Goal: Task Accomplishment & Management: Use online tool/utility

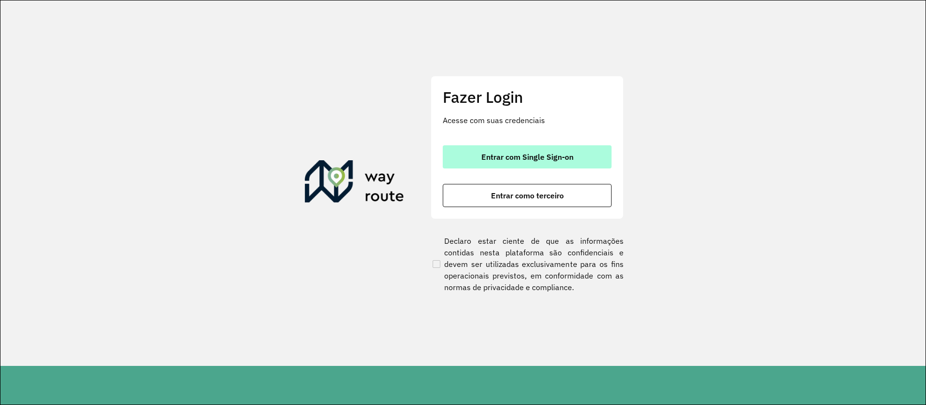
click at [524, 155] on span "Entrar com Single Sign-on" at bounding box center [527, 157] width 92 height 8
click at [538, 155] on span "Entrar com Single Sign-on" at bounding box center [527, 157] width 92 height 8
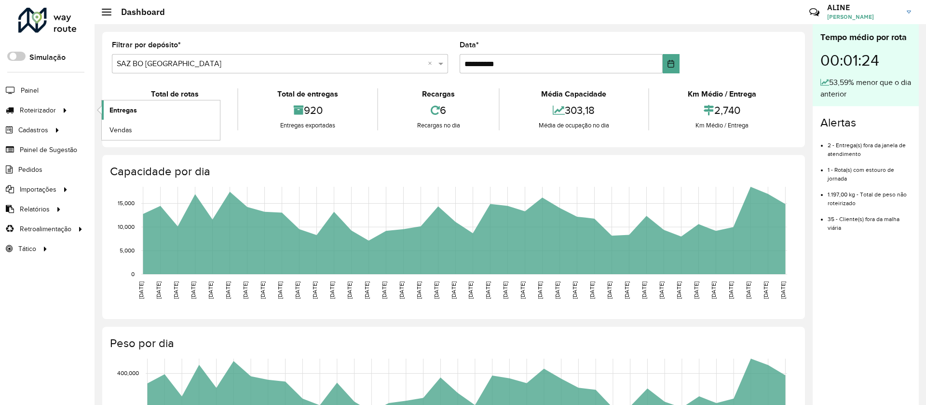
click at [133, 108] on span "Entregas" at bounding box center [122, 110] width 27 height 10
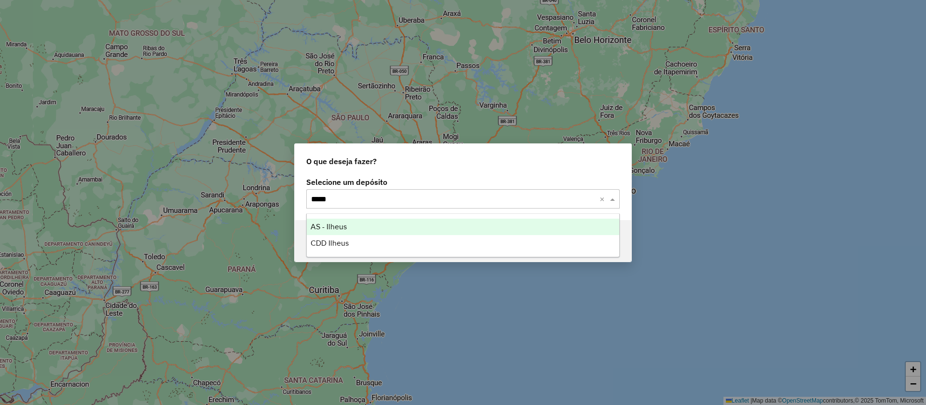
type input "******"
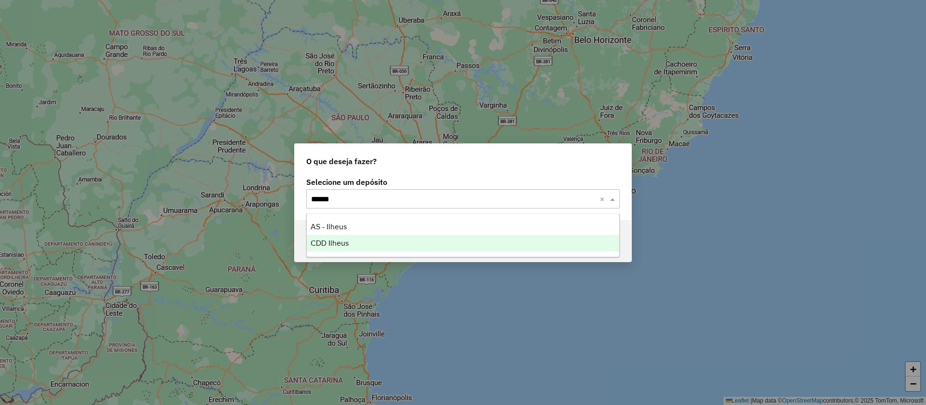
click at [338, 243] on span "CDD Ilheus" at bounding box center [330, 243] width 38 height 8
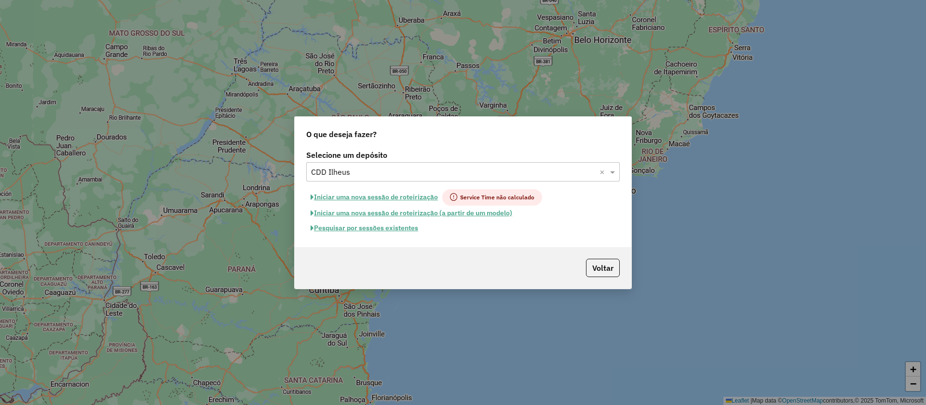
click at [388, 226] on button "Pesquisar por sessões existentes" at bounding box center [364, 227] width 116 height 15
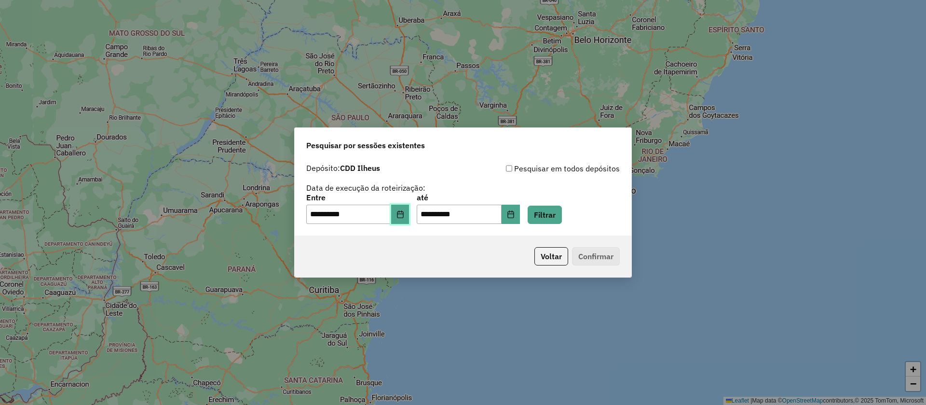
click at [403, 211] on icon "Choose Date" at bounding box center [400, 214] width 6 height 8
click at [561, 209] on button "Filtrar" at bounding box center [545, 214] width 34 height 18
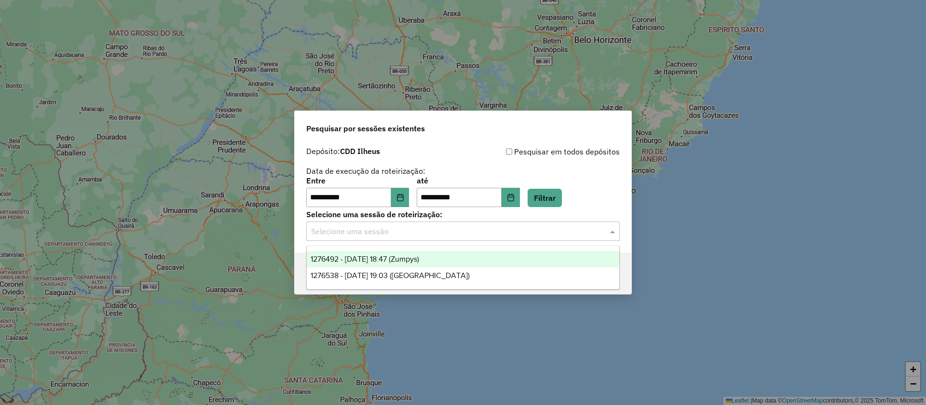
click at [380, 231] on input "text" at bounding box center [453, 232] width 285 height 12
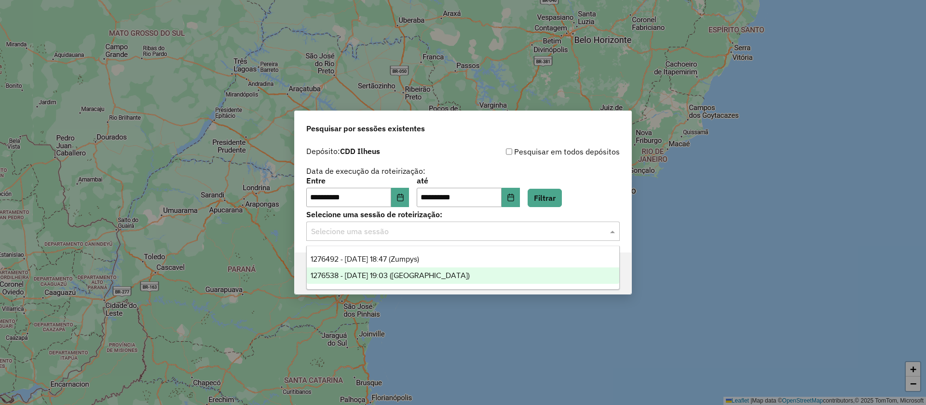
click at [394, 271] on span "1276538 - 16/09/2025 19:03 (Rota)" at bounding box center [390, 275] width 159 height 8
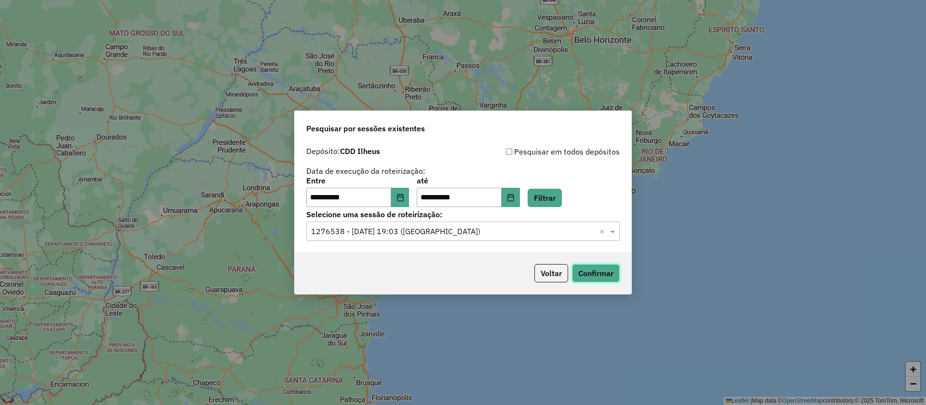
click at [603, 272] on button "Confirmar" at bounding box center [596, 273] width 48 height 18
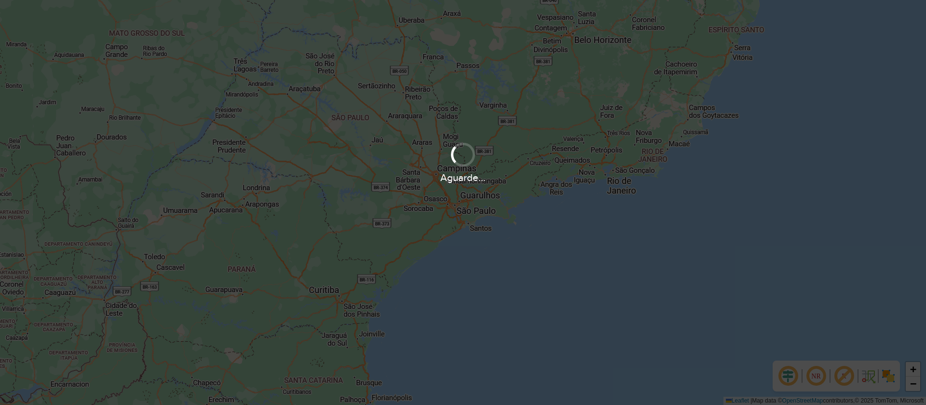
click at [503, 192] on div "Aguarde..." at bounding box center [463, 202] width 926 height 405
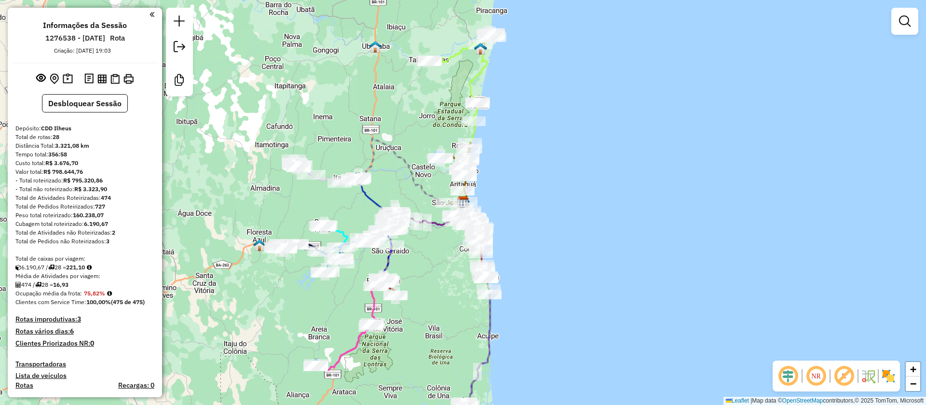
click at [839, 372] on em at bounding box center [843, 375] width 23 height 23
click at [786, 376] on em at bounding box center [787, 375] width 23 height 23
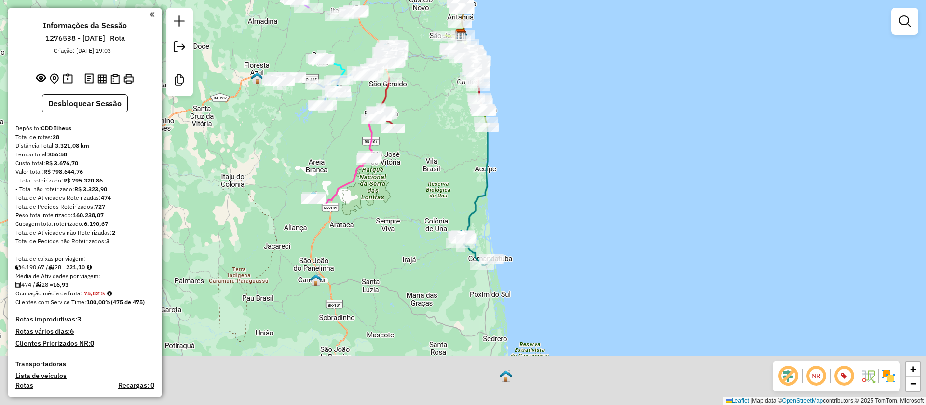
drag, startPoint x: 427, startPoint y: 159, endPoint x: 425, endPoint y: 136, distance: 23.2
click at [422, 123] on div "Janela de atendimento Grade de atendimento Capacidade Transportadoras Veículos …" at bounding box center [463, 202] width 926 height 405
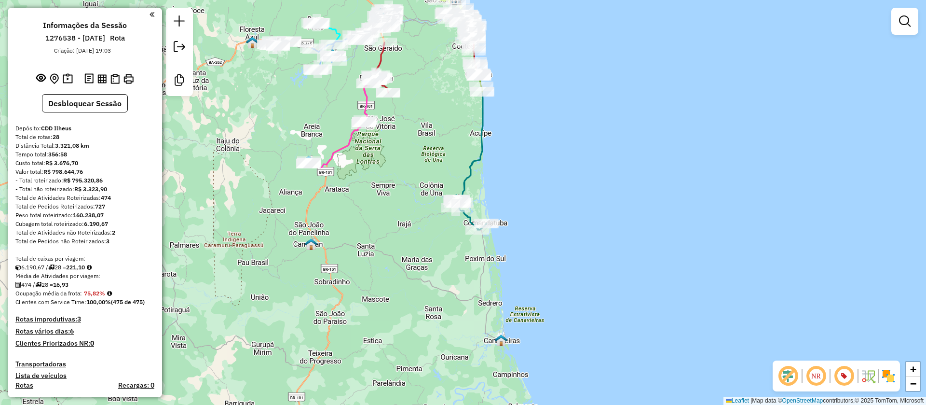
click at [481, 142] on icon at bounding box center [471, 157] width 32 height 143
select select "**********"
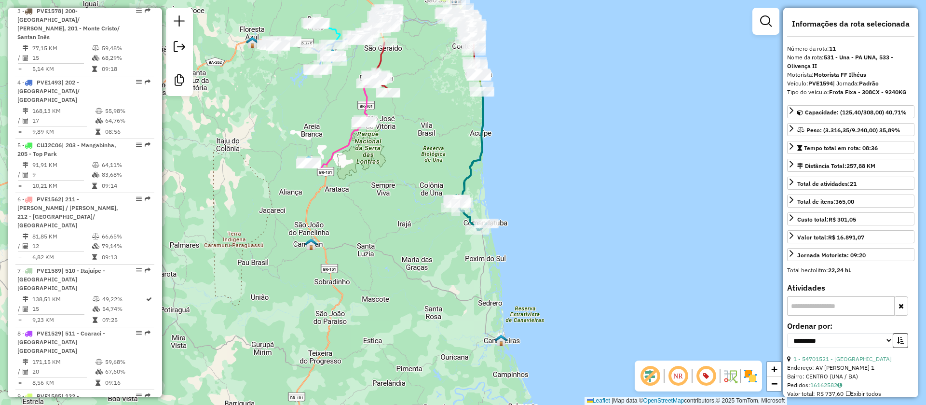
scroll to position [957, 0]
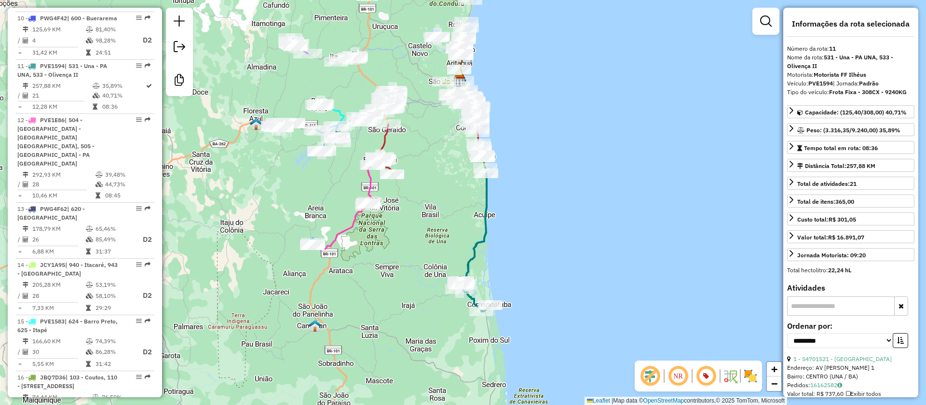
drag, startPoint x: 462, startPoint y: 121, endPoint x: 457, endPoint y: 225, distance: 103.8
click at [466, 224] on div "Janela de atendimento Grade de atendimento Capacidade Transportadoras Veículos …" at bounding box center [463, 202] width 926 height 405
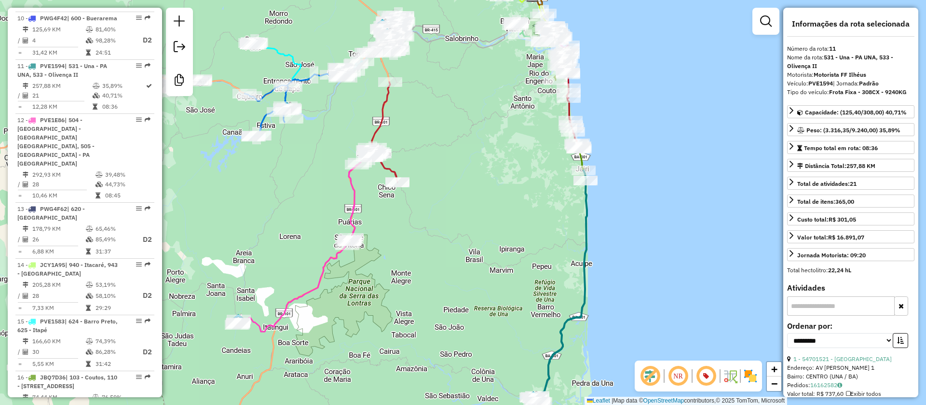
click at [351, 195] on icon at bounding box center [304, 241] width 135 height 179
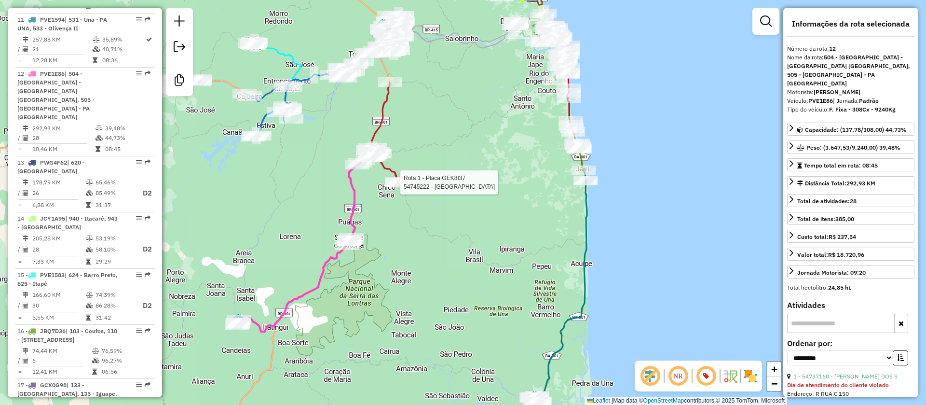
scroll to position [1011, 0]
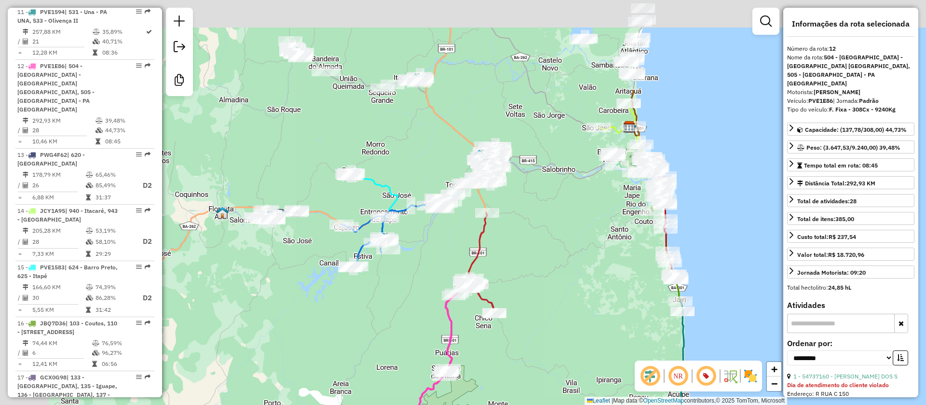
drag, startPoint x: 440, startPoint y: 149, endPoint x: 500, endPoint y: 278, distance: 143.1
click at [540, 283] on div "Janela de atendimento Grade de atendimento Capacidade Transportadoras Veículos …" at bounding box center [463, 202] width 926 height 405
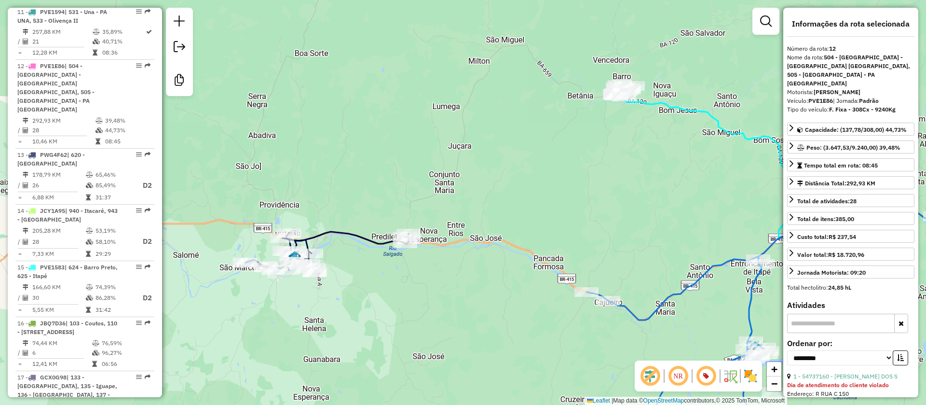
click at [336, 231] on icon at bounding box center [326, 251] width 163 height 41
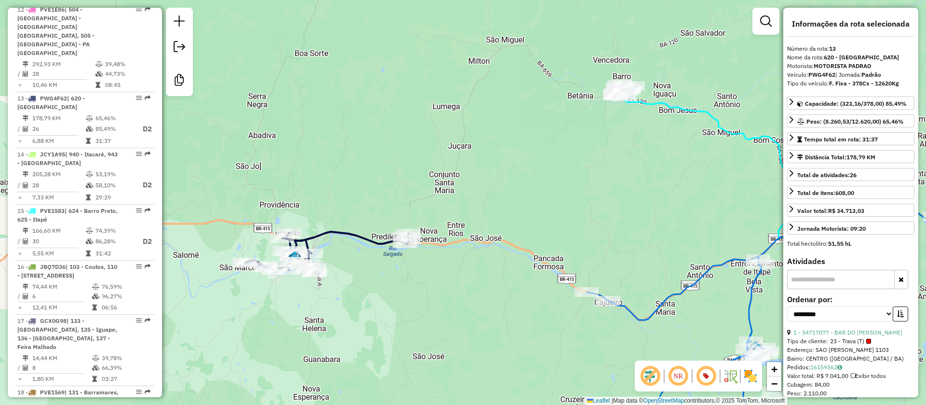
scroll to position [1074, 0]
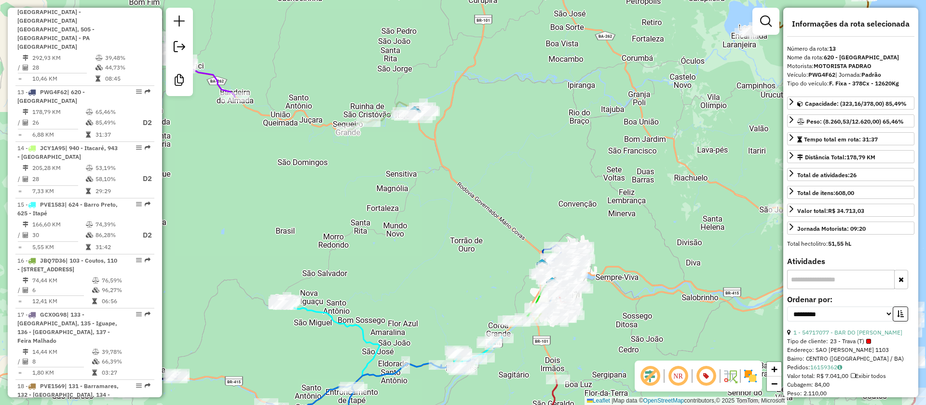
click at [384, 111] on icon at bounding box center [388, 116] width 80 height 28
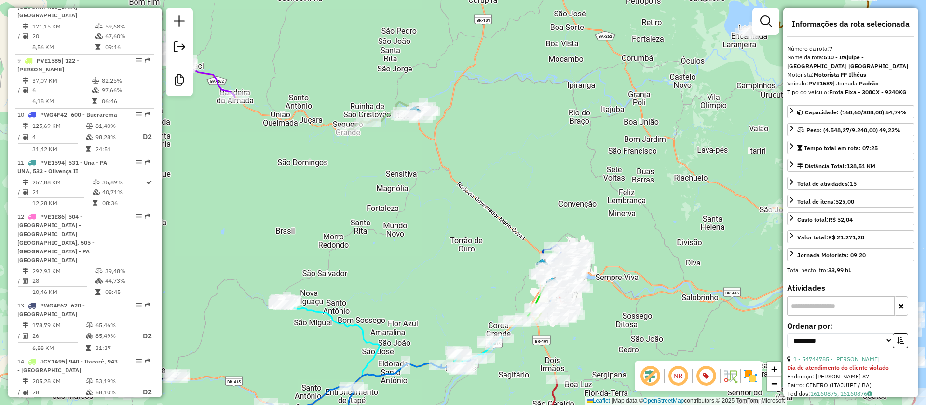
scroll to position [748, 0]
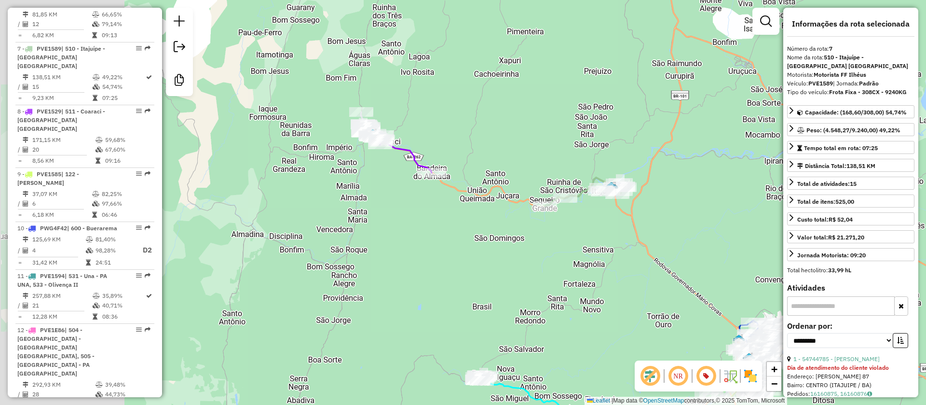
drag, startPoint x: 323, startPoint y: 191, endPoint x: 487, endPoint y: 240, distance: 170.6
click at [529, 271] on div "Janela de atendimento Grade de atendimento Capacidade Transportadoras Veículos …" at bounding box center [463, 202] width 926 height 405
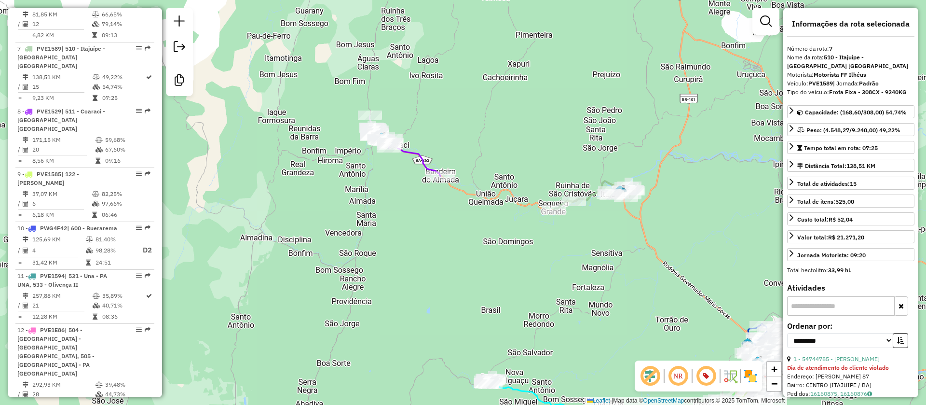
click at [416, 150] on icon at bounding box center [406, 155] width 68 height 41
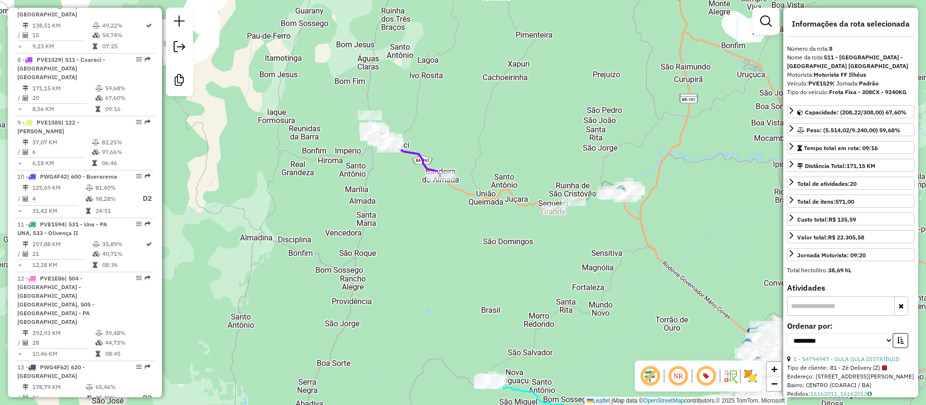
scroll to position [802, 0]
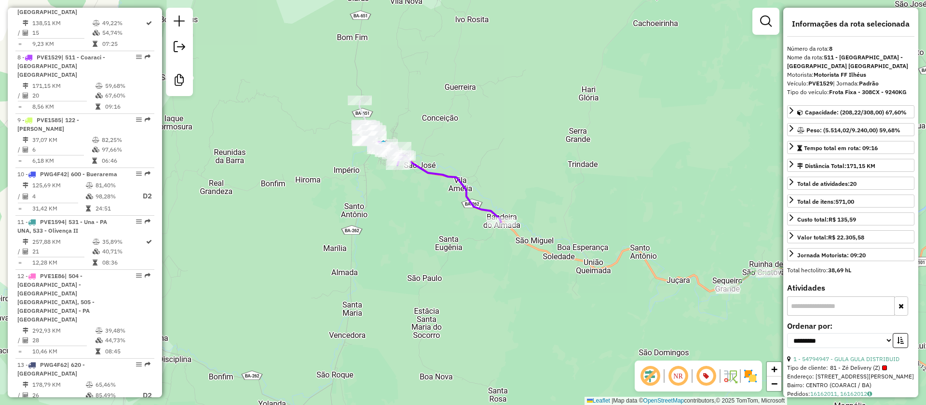
click at [360, 108] on icon at bounding box center [378, 123] width 38 height 46
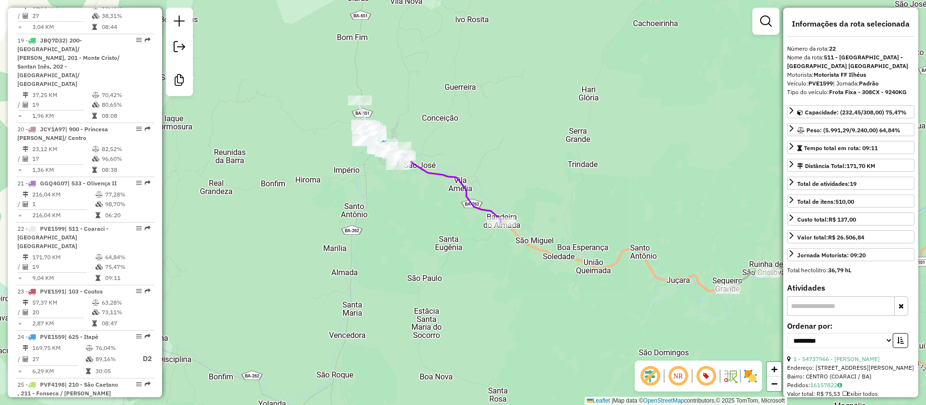
scroll to position [1601, 0]
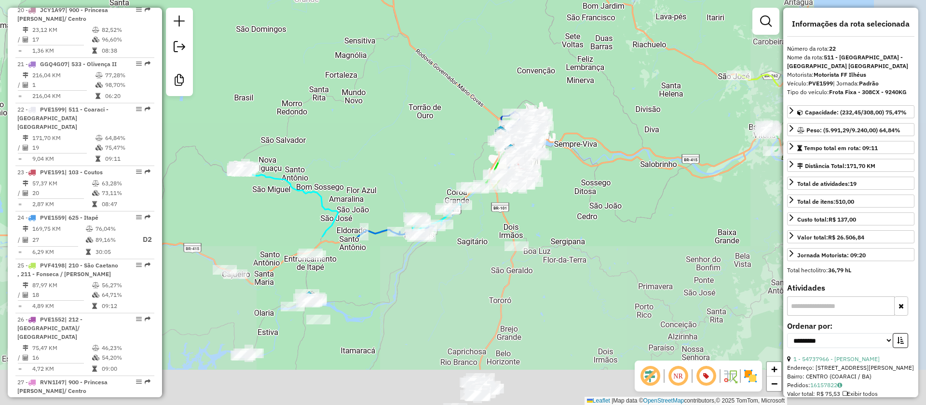
drag, startPoint x: 543, startPoint y: 280, endPoint x: 303, endPoint y: 72, distance: 317.6
click at [303, 72] on div "Janela de atendimento Grade de atendimento Capacidade Transportadoras Veículos …" at bounding box center [463, 202] width 926 height 405
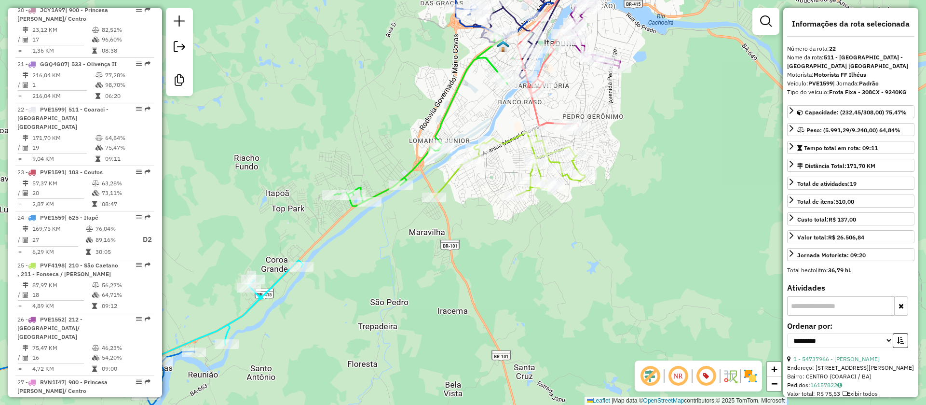
click at [447, 110] on icon at bounding box center [420, 119] width 173 height 173
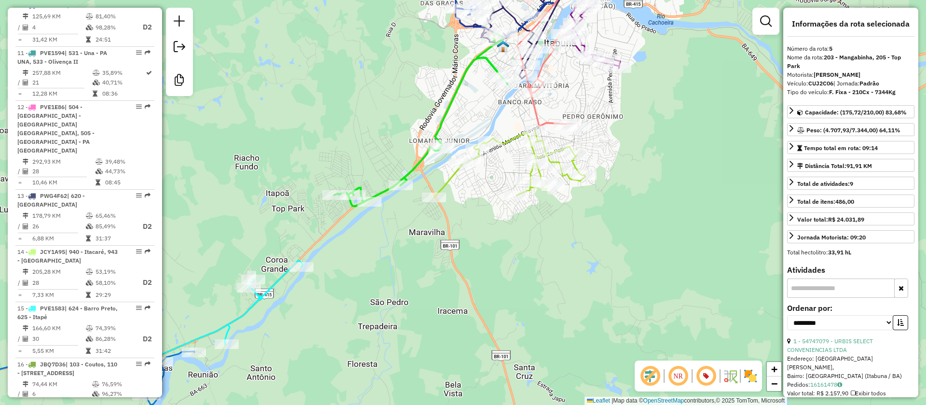
scroll to position [631, 0]
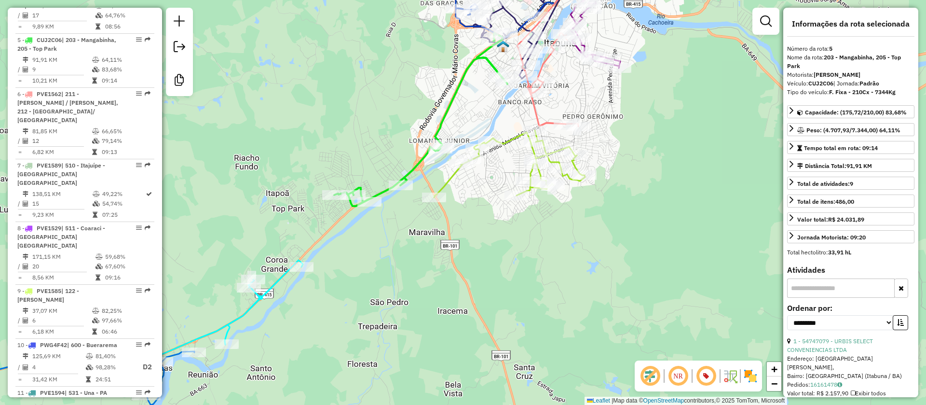
click at [450, 181] on icon at bounding box center [509, 163] width 151 height 67
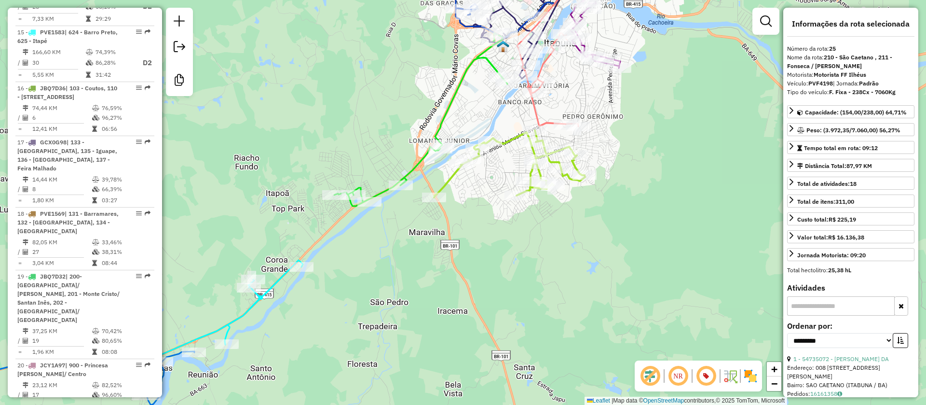
scroll to position [1748, 0]
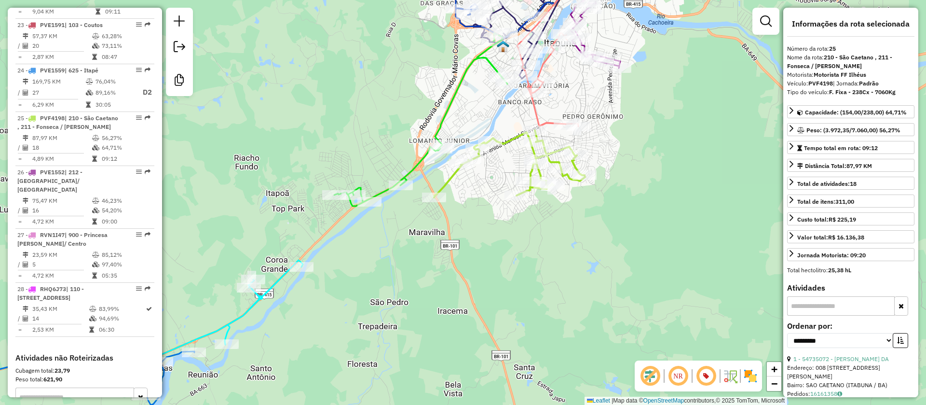
click at [534, 111] on icon at bounding box center [556, 42] width 79 height 167
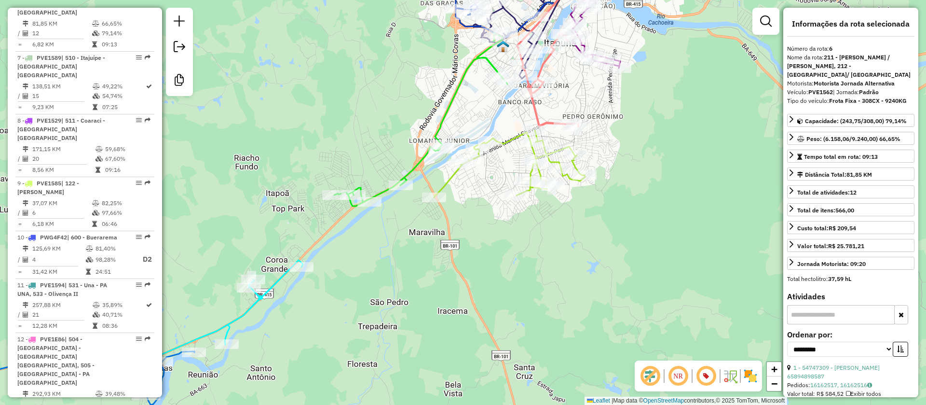
scroll to position [685, 0]
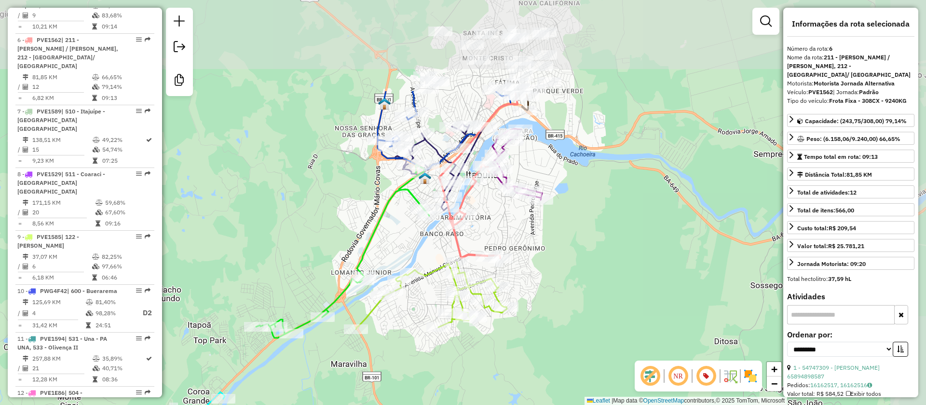
drag, startPoint x: 503, startPoint y: 124, endPoint x: 435, endPoint y: 248, distance: 142.0
click at [435, 248] on div "Janela de atendimento Grade de atendimento Capacidade Transportadoras Veículos …" at bounding box center [463, 202] width 926 height 405
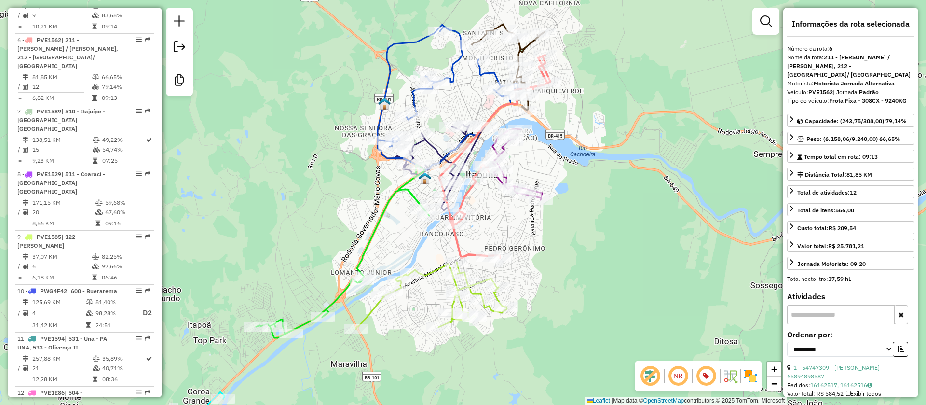
click at [521, 48] on icon at bounding box center [508, 67] width 73 height 86
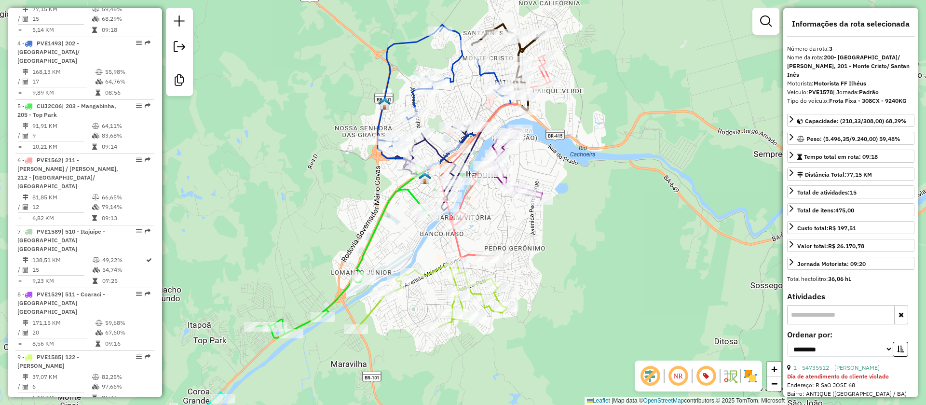
scroll to position [514, 0]
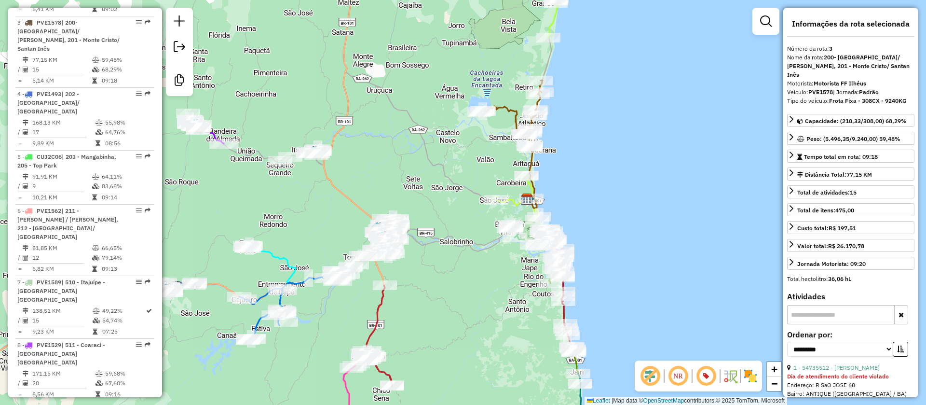
click at [511, 111] on icon at bounding box center [510, 144] width 63 height 128
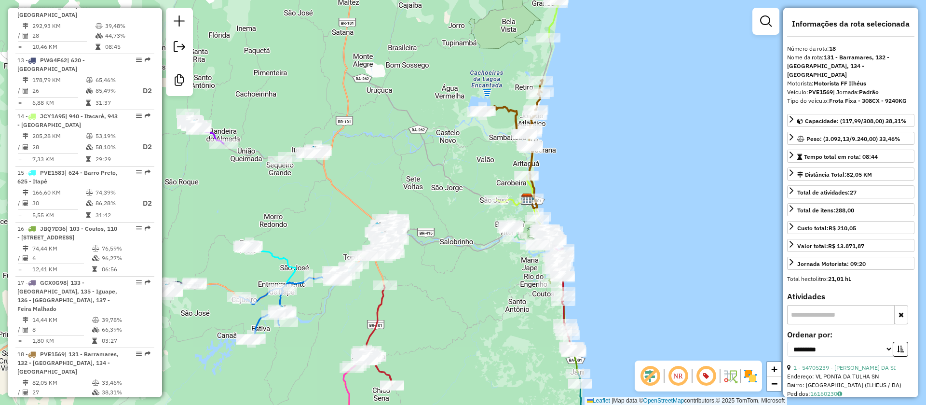
scroll to position [1359, 0]
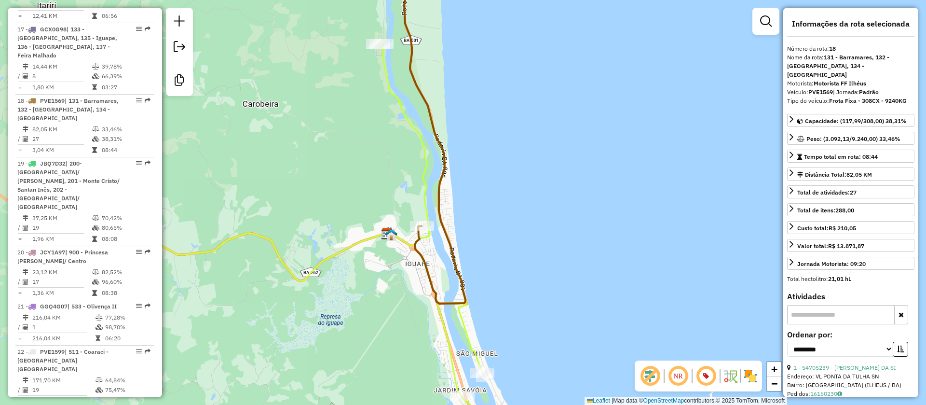
click at [370, 237] on icon at bounding box center [318, 244] width 363 height 401
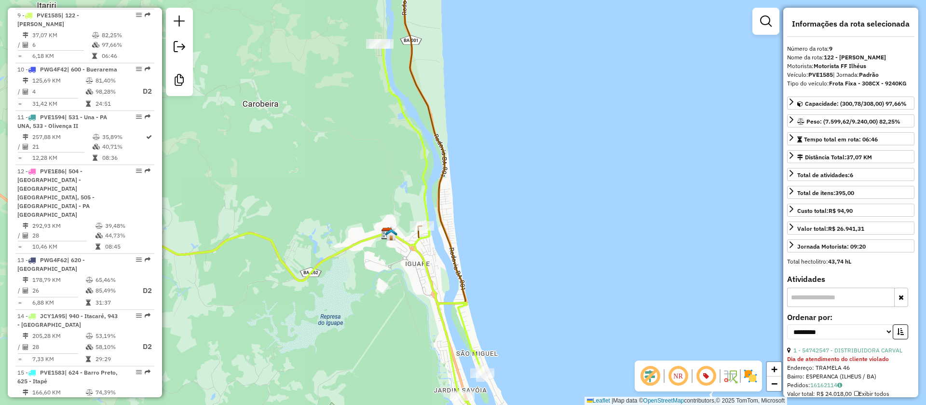
scroll to position [856, 0]
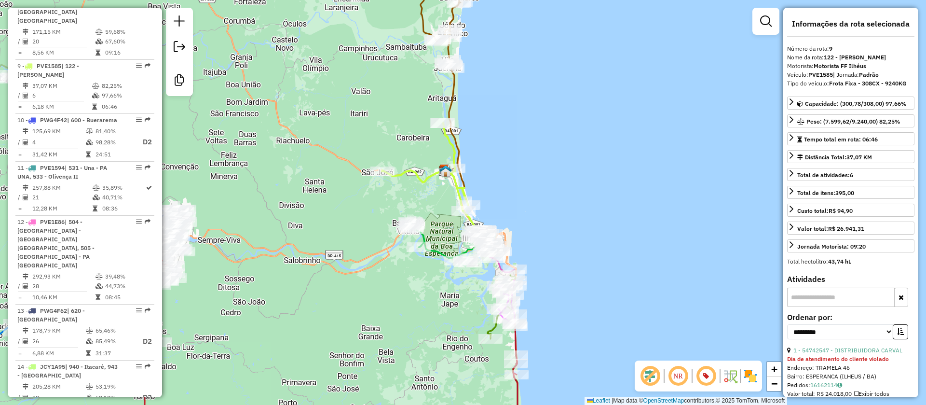
click at [531, 104] on div "Janela de atendimento Grade de atendimento Capacidade Transportadoras Veículos …" at bounding box center [463, 202] width 926 height 405
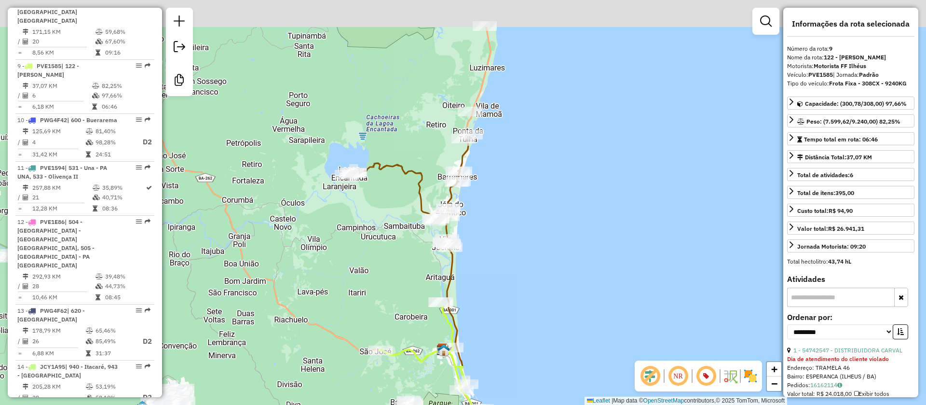
drag, startPoint x: 496, startPoint y: 124, endPoint x: 468, endPoint y: 199, distance: 79.8
click at [488, 269] on div "Janela de atendimento Grade de atendimento Capacidade Transportadoras Veículos …" at bounding box center [463, 202] width 926 height 405
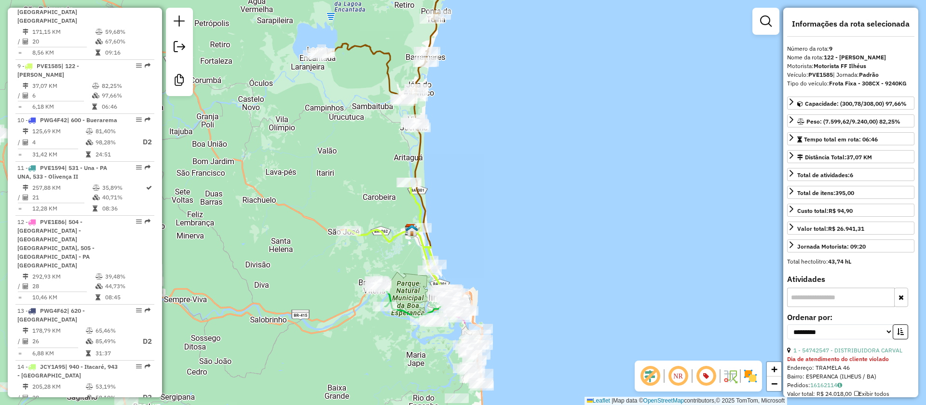
drag, startPoint x: 492, startPoint y: 139, endPoint x: 425, endPoint y: 76, distance: 92.1
click at [482, 50] on div "Janela de atendimento Grade de atendimento Capacidade Transportadoras Veículos …" at bounding box center [463, 202] width 926 height 405
drag, startPoint x: 514, startPoint y: 187, endPoint x: 504, endPoint y: 163, distance: 26.2
click at [514, 190] on div "Rota 18 - Placa PVE1569 54731645 - CAMILO BRAZ NUNES Janela de atendimento Grad…" at bounding box center [463, 202] width 926 height 405
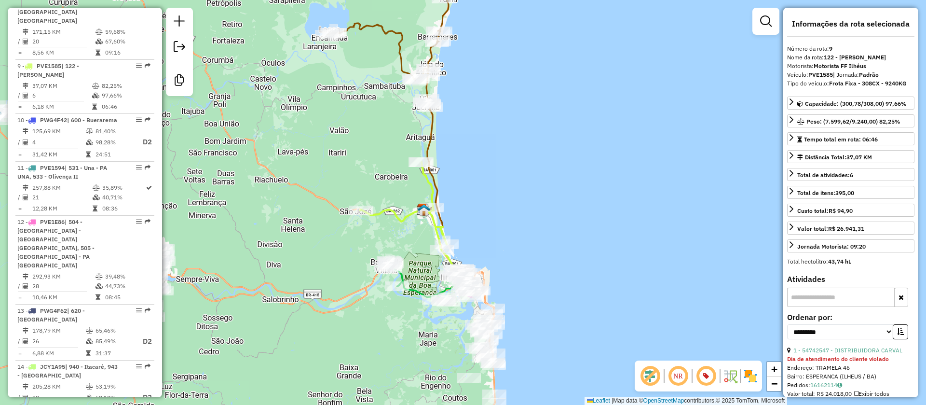
drag, startPoint x: 486, startPoint y: 238, endPoint x: 472, endPoint y: 145, distance: 93.6
click at [472, 145] on div "Janela de atendimento Grade de atendimento Capacidade Transportadoras Veículos …" at bounding box center [463, 202] width 926 height 405
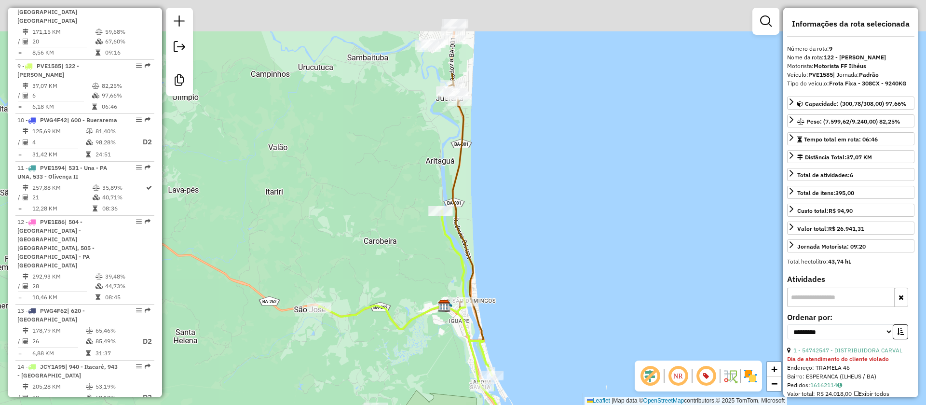
drag, startPoint x: 483, startPoint y: 181, endPoint x: 509, endPoint y: 376, distance: 197.1
click at [509, 375] on div "Janela de atendimento Grade de atendimento Capacidade Transportadoras Veículos …" at bounding box center [463, 202] width 926 height 405
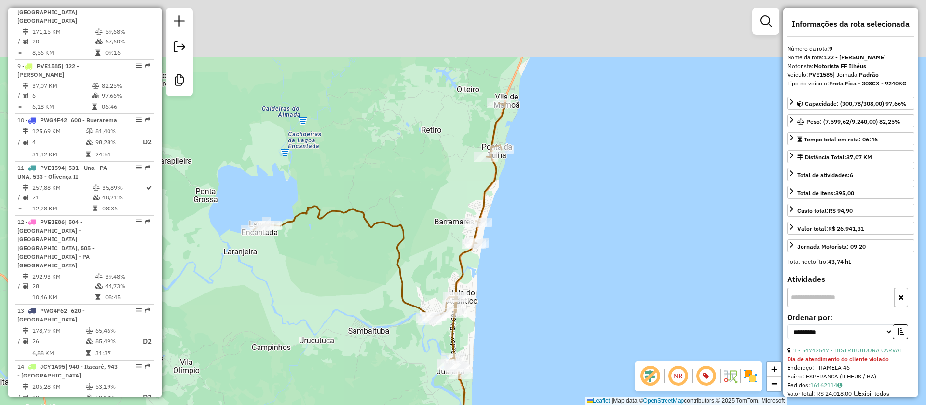
drag, startPoint x: 563, startPoint y: 236, endPoint x: 494, endPoint y: 52, distance: 196.3
click at [560, 274] on div "Janela de atendimento Grade de atendimento Capacidade Transportadoras Veículos …" at bounding box center [463, 202] width 926 height 405
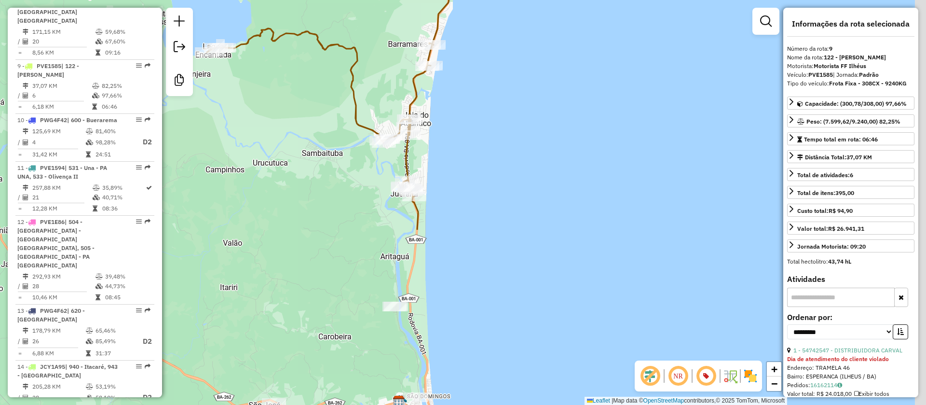
drag, startPoint x: 525, startPoint y: 168, endPoint x: 454, endPoint y: -88, distance: 265.1
click at [454, 0] on html "Aguarde... Pop-up bloqueado! Seu navegador bloqueou automáticamente a abertura …" at bounding box center [463, 202] width 926 height 405
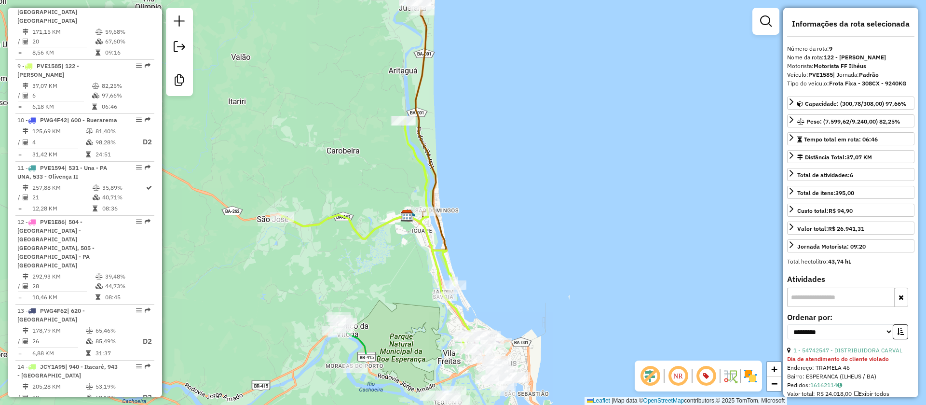
drag, startPoint x: 417, startPoint y: 264, endPoint x: 474, endPoint y: 35, distance: 236.6
click at [474, 35] on div "Janela de atendimento Grade de atendimento Capacidade Transportadoras Veículos …" at bounding box center [463, 202] width 926 height 405
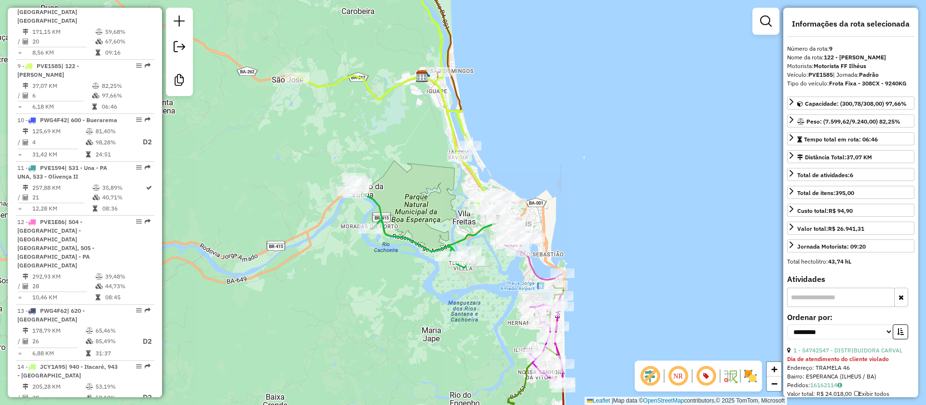
drag, startPoint x: 503, startPoint y: 81, endPoint x: 491, endPoint y: 107, distance: 28.8
click at [503, 82] on div "Janela de atendimento Grade de atendimento Capacidade Transportadoras Veículos …" at bounding box center [463, 202] width 926 height 405
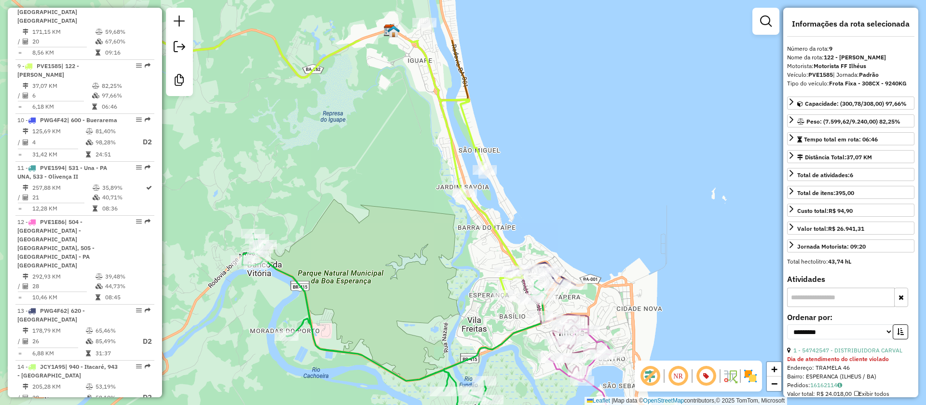
drag, startPoint x: 522, startPoint y: 176, endPoint x: 533, endPoint y: 224, distance: 49.0
click at [533, 223] on div "Janela de atendimento Grade de atendimento Capacidade Transportadoras Veículos …" at bounding box center [463, 202] width 926 height 405
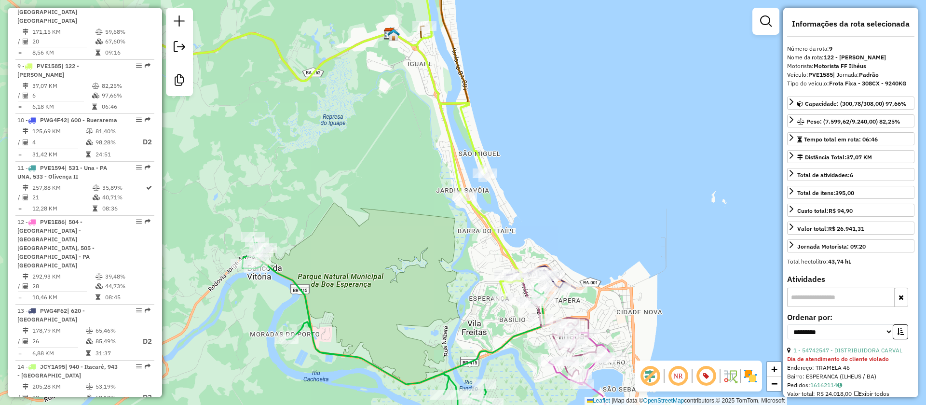
click at [463, 83] on icon at bounding box center [442, 31] width 51 height 144
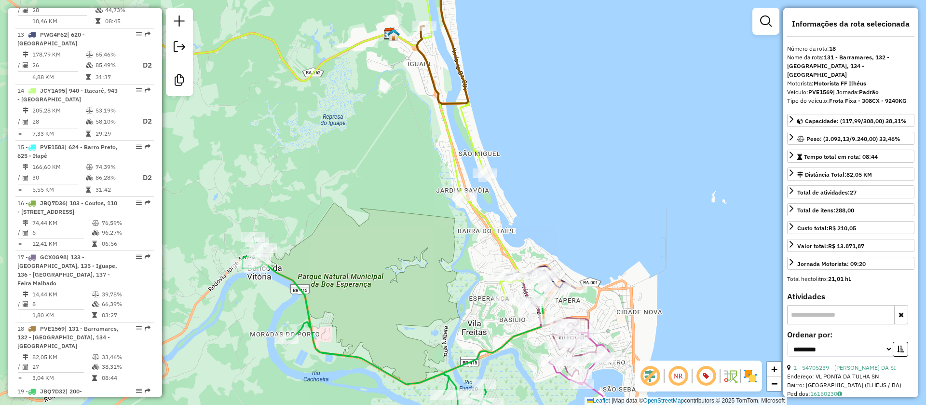
scroll to position [1359, 0]
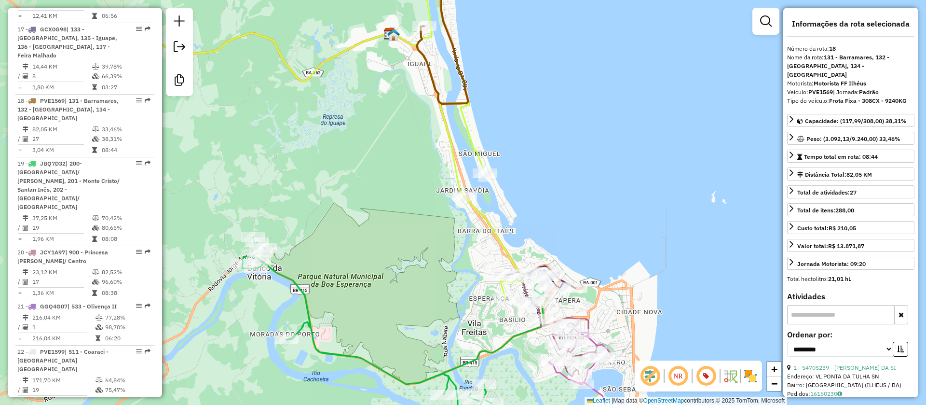
click at [463, 82] on icon at bounding box center [442, 31] width 51 height 144
click at [454, 44] on icon at bounding box center [442, 31] width 51 height 144
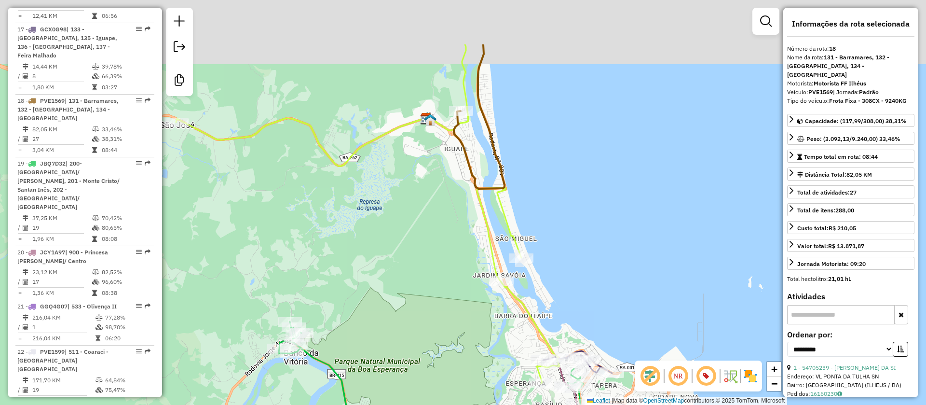
drag, startPoint x: 499, startPoint y: 111, endPoint x: 525, endPoint y: 181, distance: 75.1
click at [525, 181] on div "Janela de atendimento Grade de atendimento Capacidade Transportadoras Veículos …" at bounding box center [463, 202] width 926 height 405
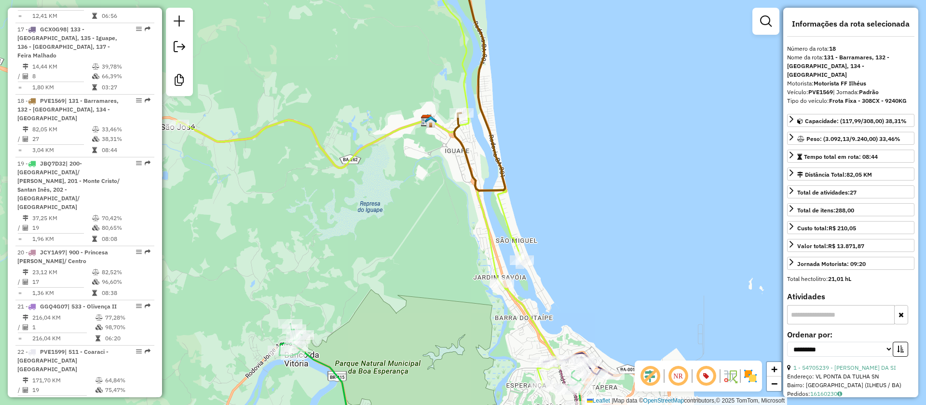
drag, startPoint x: 542, startPoint y: 166, endPoint x: 593, endPoint y: 296, distance: 139.6
click at [593, 296] on div "Janela de atendimento Grade de atendimento Capacidade Transportadoras Veículos …" at bounding box center [463, 202] width 926 height 405
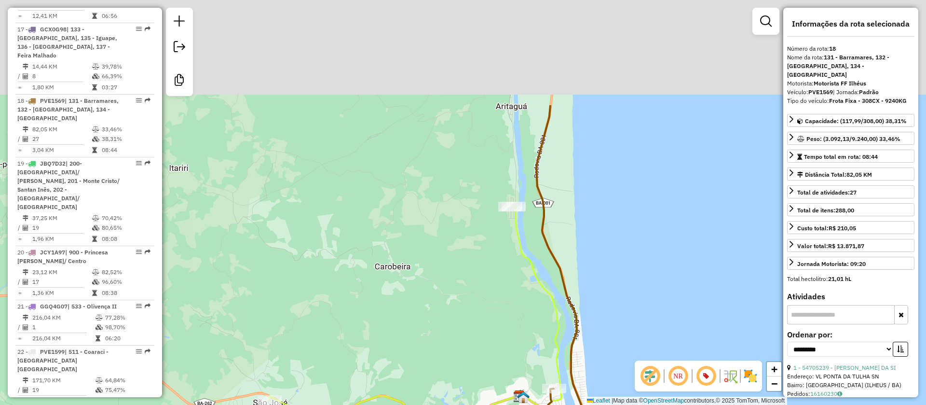
drag, startPoint x: 495, startPoint y: 221, endPoint x: 505, endPoint y: 198, distance: 25.7
click at [500, 233] on div "Janela de atendimento Grade de atendimento Capacidade Transportadoras Veículos …" at bounding box center [463, 202] width 926 height 405
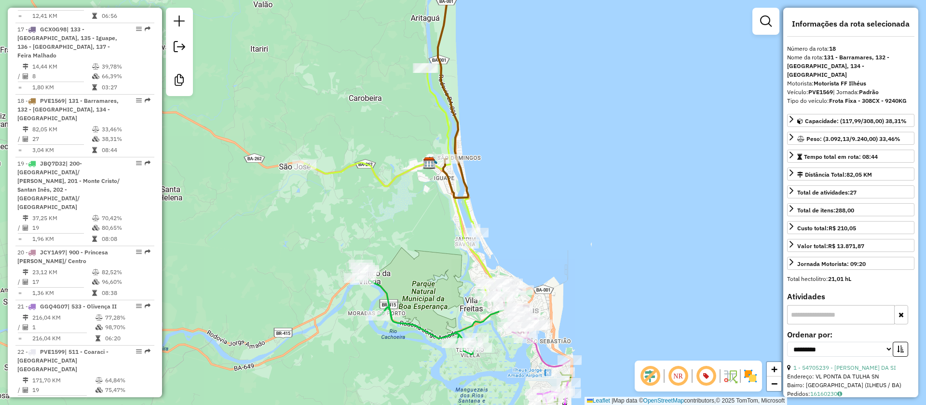
drag, startPoint x: 483, startPoint y: 148, endPoint x: 487, endPoint y: 165, distance: 18.3
click at [487, 165] on div "Janela de atendimento Grade de atendimento Capacidade Transportadoras Veículos …" at bounding box center [463, 202] width 926 height 405
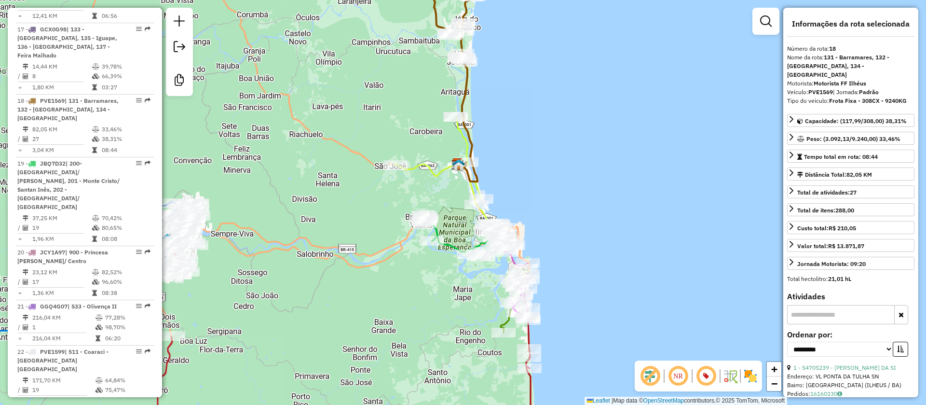
click at [466, 81] on icon at bounding box center [423, 70] width 122 height 222
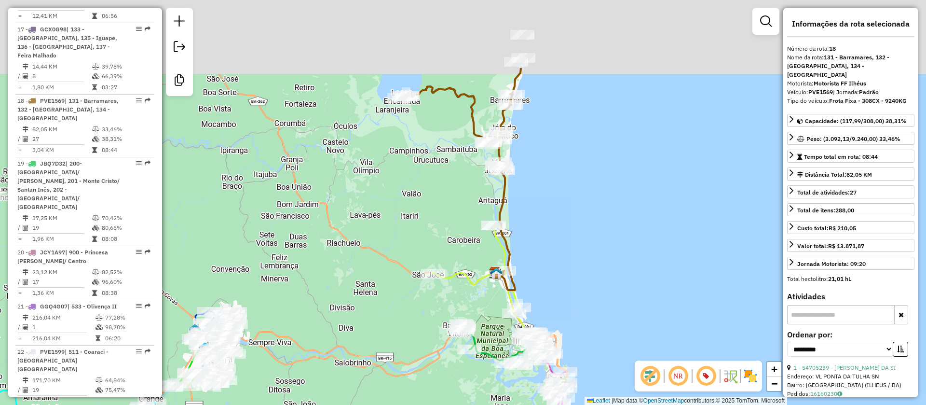
drag, startPoint x: 506, startPoint y: 145, endPoint x: 528, endPoint y: 67, distance: 81.1
click at [530, 246] on div "Janela de atendimento Grade de atendimento Capacidade Transportadoras Veículos …" at bounding box center [463, 202] width 926 height 405
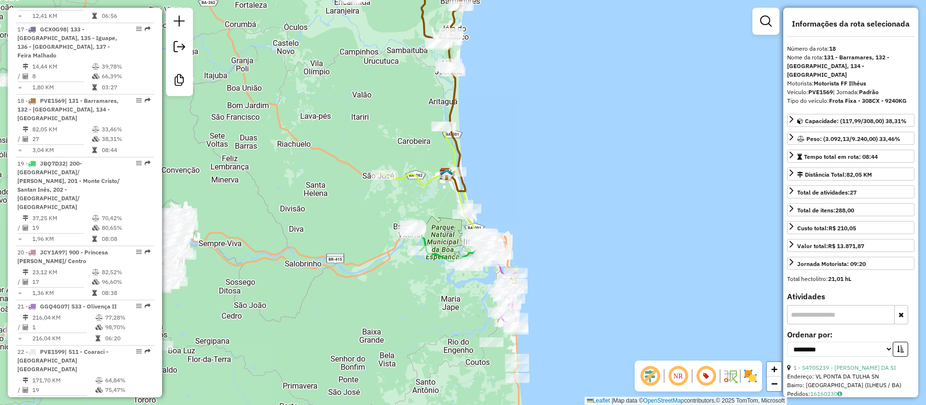
drag, startPoint x: 408, startPoint y: 151, endPoint x: 363, endPoint y: 30, distance: 128.8
click at [363, 30] on div "Janela de atendimento Grade de atendimento Capacidade Transportadoras Veículos …" at bounding box center [463, 202] width 926 height 405
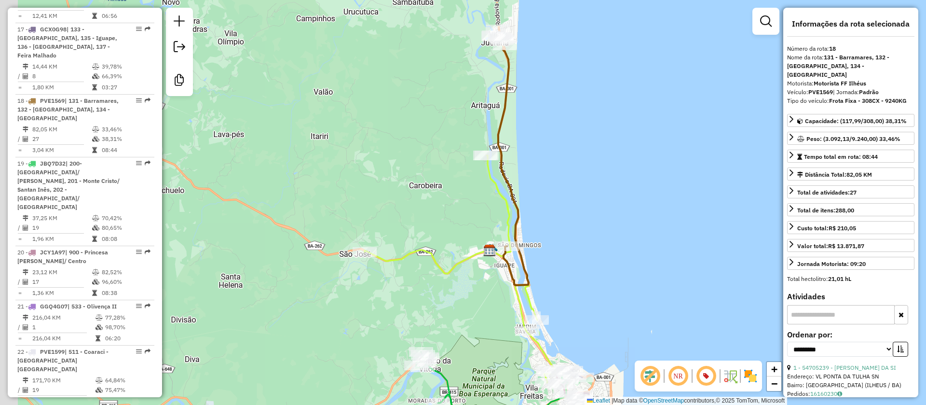
drag, startPoint x: 514, startPoint y: 156, endPoint x: 480, endPoint y: 59, distance: 102.8
click at [565, 240] on div "Janela de atendimento Grade de atendimento Capacidade Transportadoras Veículos …" at bounding box center [463, 202] width 926 height 405
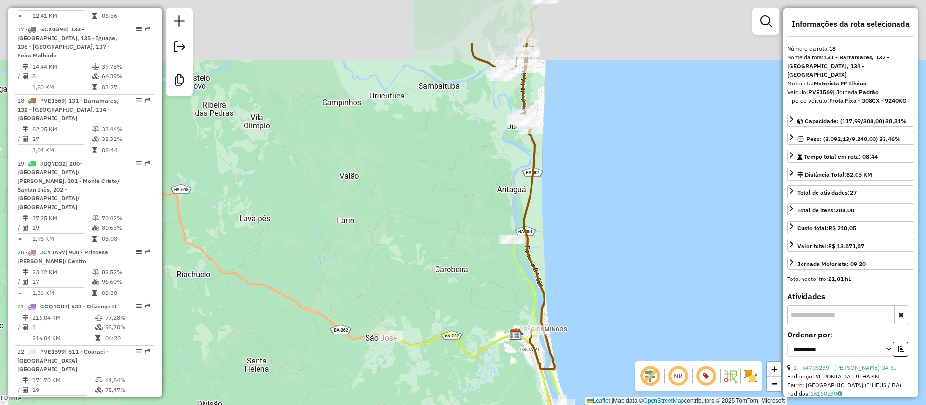
drag, startPoint x: 578, startPoint y: 235, endPoint x: 453, endPoint y: 38, distance: 233.1
click at [579, 241] on div "Janela de atendimento Grade de atendimento Capacidade Transportadoras Veículos …" at bounding box center [463, 202] width 926 height 405
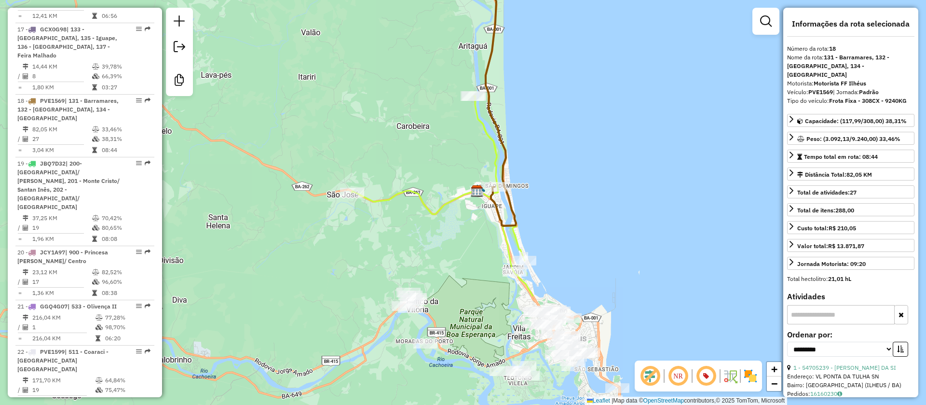
drag, startPoint x: 466, startPoint y: 207, endPoint x: 462, endPoint y: 61, distance: 146.2
click at [427, 39] on div "Janela de atendimento Grade de atendimento Capacidade Transportadoras Veículos …" at bounding box center [463, 202] width 926 height 405
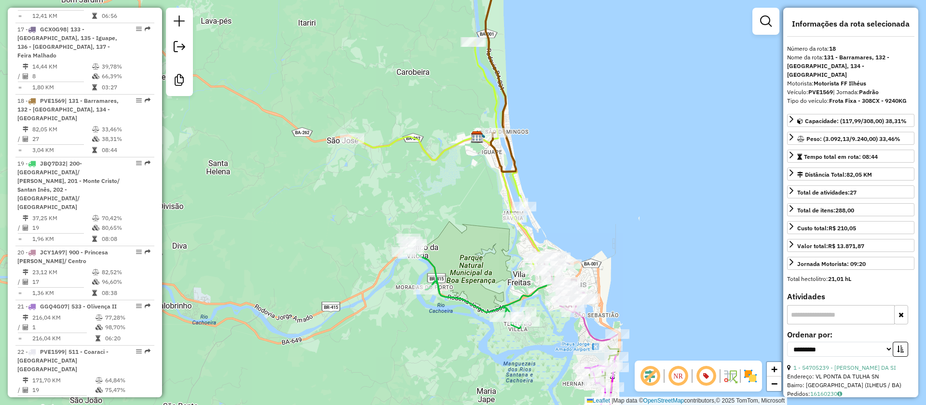
drag, startPoint x: 566, startPoint y: 205, endPoint x: 467, endPoint y: 32, distance: 199.0
click at [566, 182] on div "Janela de atendimento Grade de atendimento Capacidade Transportadoras Veículos …" at bounding box center [463, 202] width 926 height 405
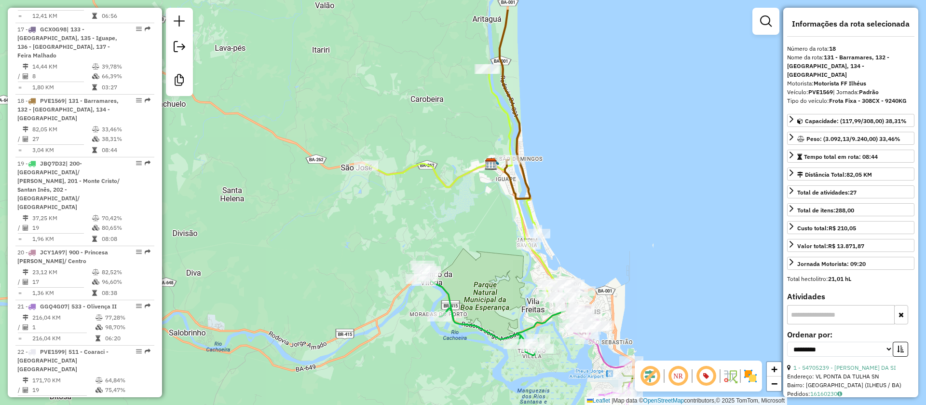
drag, startPoint x: 555, startPoint y: 85, endPoint x: 556, endPoint y: 90, distance: 4.8
click at [569, 141] on div "Janela de atendimento Grade de atendimento Capacidade Transportadoras Veículos …" at bounding box center [463, 202] width 926 height 405
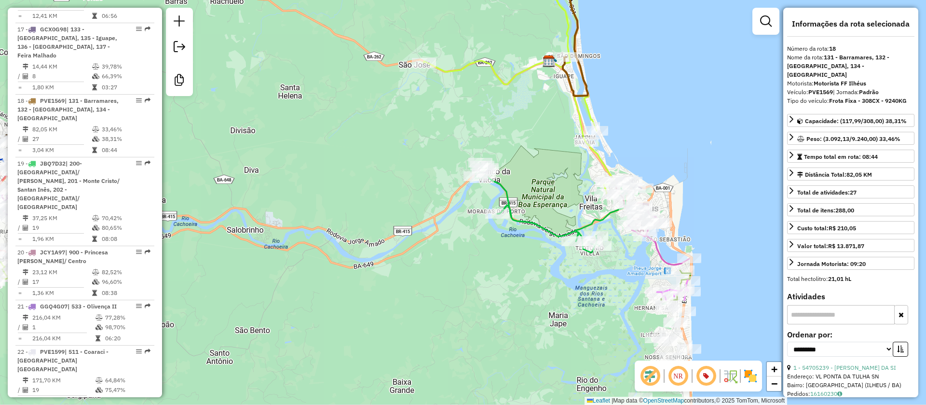
drag, startPoint x: 630, startPoint y: 197, endPoint x: 688, endPoint y: 39, distance: 168.0
click at [683, 42] on div "Janela de atendimento Grade de atendimento Capacidade Transportadoras Veículos …" at bounding box center [463, 202] width 926 height 405
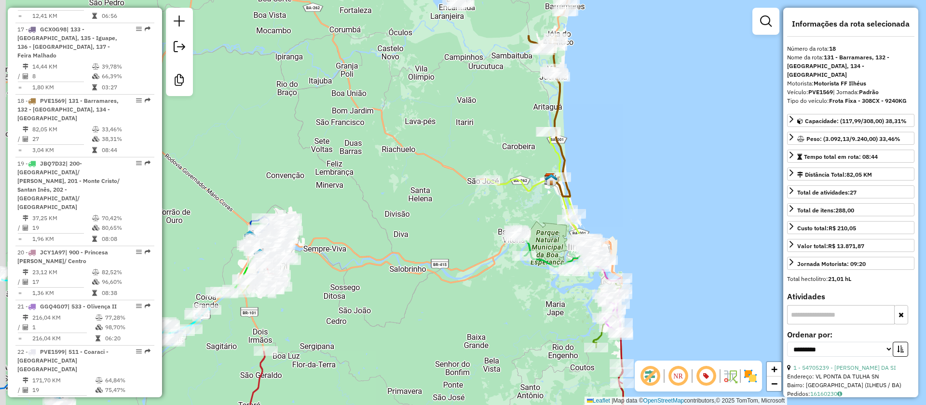
drag, startPoint x: 611, startPoint y: 109, endPoint x: 617, endPoint y: 218, distance: 109.1
click at [618, 217] on div "Janela de atendimento Grade de atendimento Capacidade Transportadoras Veículos …" at bounding box center [463, 202] width 926 height 405
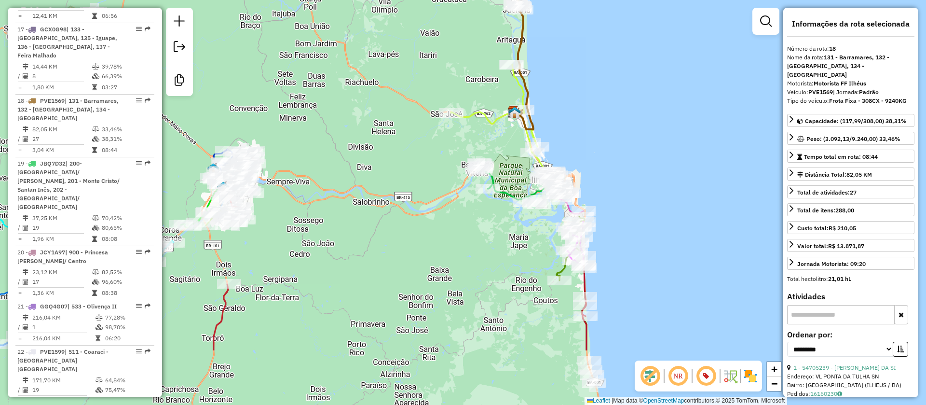
drag, startPoint x: 614, startPoint y: 251, endPoint x: 570, endPoint y: 156, distance: 105.1
click at [570, 156] on div "Janela de atendimento Grade de atendimento Capacidade Transportadoras Veículos …" at bounding box center [463, 202] width 926 height 405
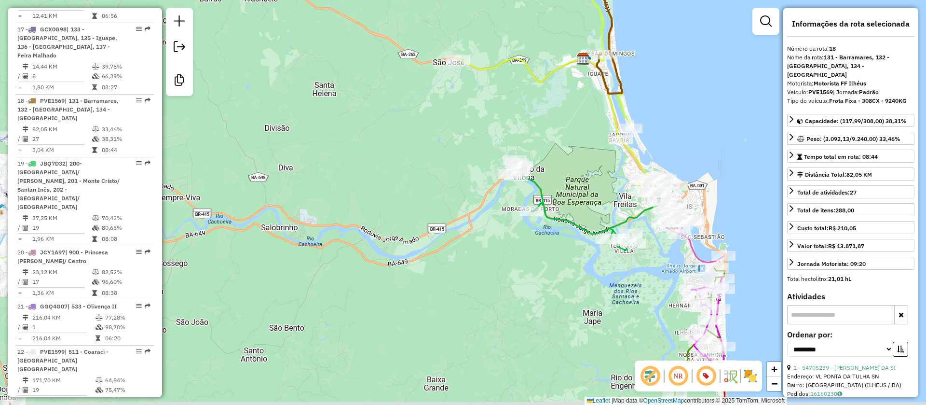
drag, startPoint x: 507, startPoint y: 205, endPoint x: 597, endPoint y: 188, distance: 91.5
click at [597, 188] on div "Janela de atendimento Grade de atendimento Capacidade Transportadoras Veículos …" at bounding box center [463, 202] width 926 height 405
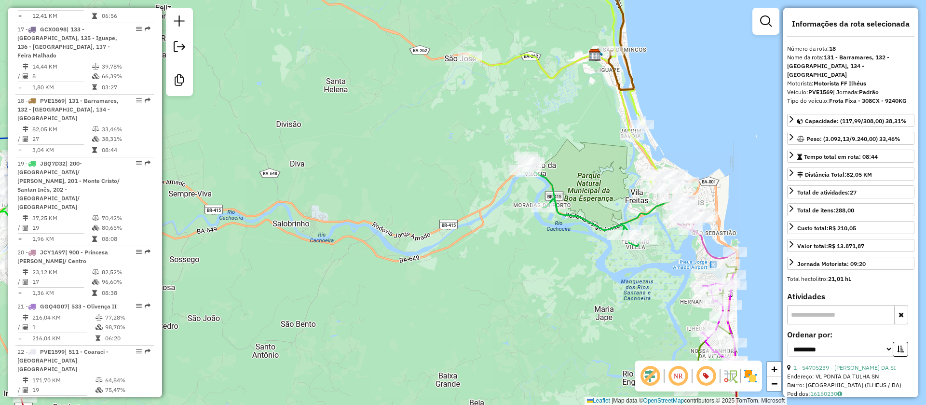
drag, startPoint x: 557, startPoint y: 259, endPoint x: 646, endPoint y: 209, distance: 101.9
click at [661, 211] on div "Janela de atendimento Grade de atendimento Capacidade Transportadoras Veículos …" at bounding box center [463, 202] width 926 height 405
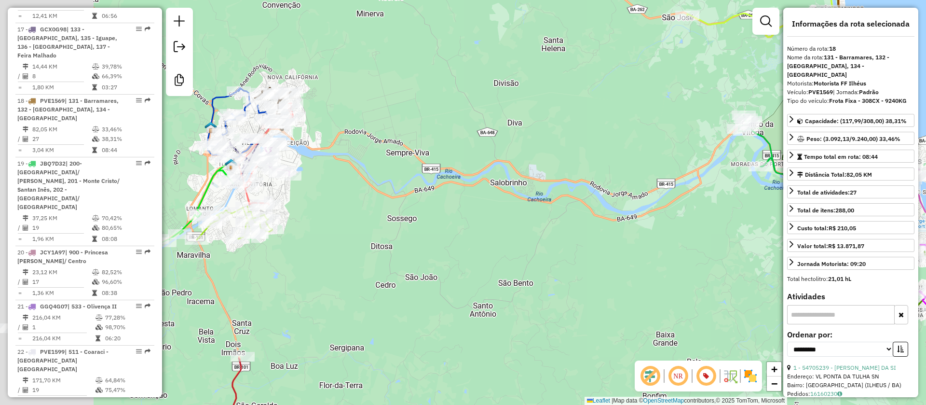
drag, startPoint x: 396, startPoint y: 192, endPoint x: 504, endPoint y: 196, distance: 108.1
click at [507, 193] on div "Janela de atendimento Grade de atendimento Capacidade Transportadoras Veículos …" at bounding box center [463, 202] width 926 height 405
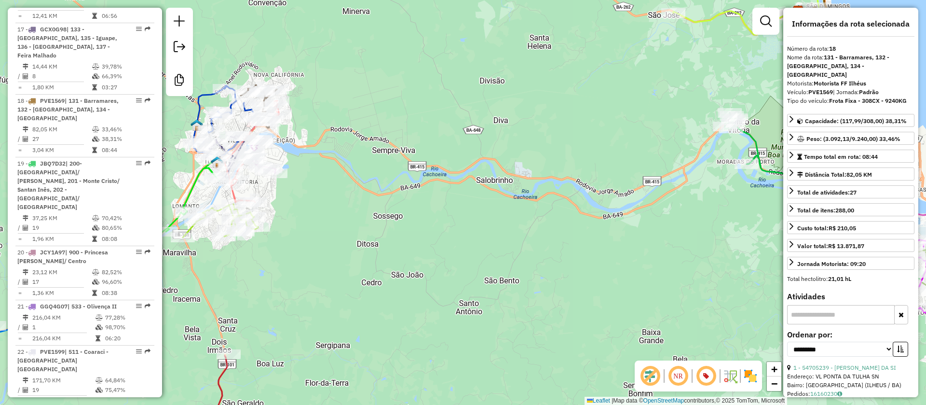
drag, startPoint x: 490, startPoint y: 221, endPoint x: 396, endPoint y: 182, distance: 101.4
click at [398, 183] on div "Janela de atendimento Grade de atendimento Capacidade Transportadoras Veículos …" at bounding box center [463, 202] width 926 height 405
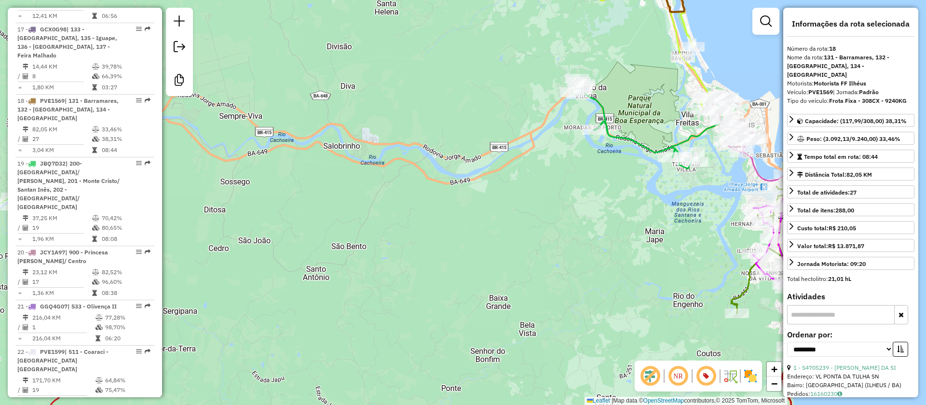
drag, startPoint x: 566, startPoint y: 175, endPoint x: 557, endPoint y: 177, distance: 9.8
click at [557, 177] on div "Janela de atendimento Grade de atendimento Capacidade Transportadoras Veículos …" at bounding box center [463, 202] width 926 height 405
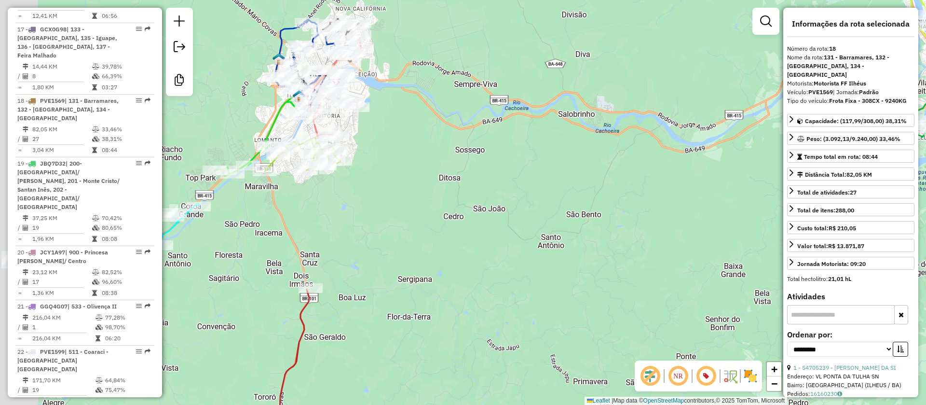
drag, startPoint x: 456, startPoint y: 163, endPoint x: 653, endPoint y: 127, distance: 200.5
click at [694, 131] on div "Janela de atendimento Grade de atendimento Capacidade Transportadoras Veículos …" at bounding box center [463, 202] width 926 height 405
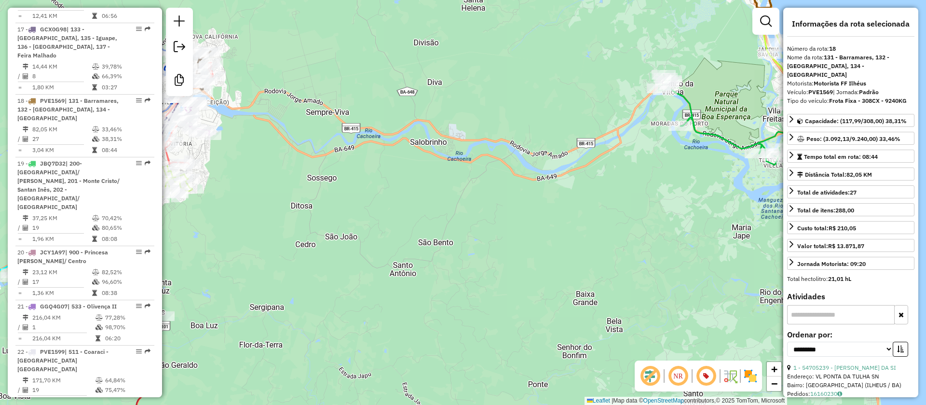
drag, startPoint x: 528, startPoint y: 148, endPoint x: 384, endPoint y: 106, distance: 150.3
click at [401, 166] on div "Janela de atendimento Grade de atendimento Capacidade Transportadoras Veículos …" at bounding box center [463, 202] width 926 height 405
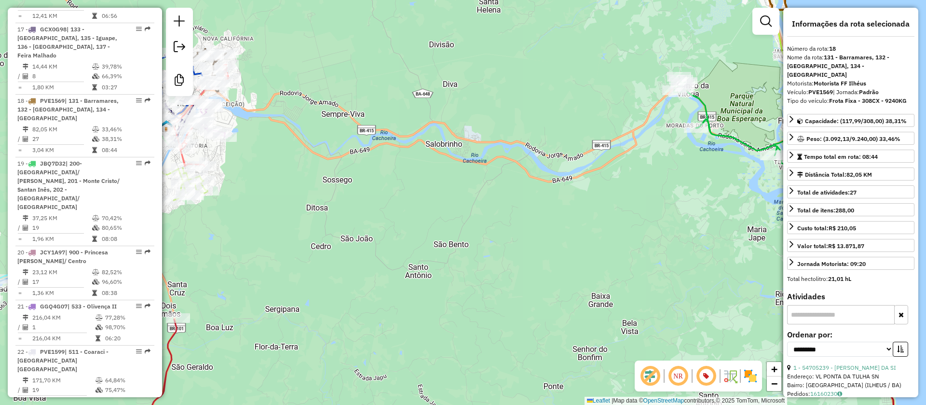
drag, startPoint x: 295, startPoint y: 92, endPoint x: 340, endPoint y: 97, distance: 45.7
click at [339, 84] on div "Janela de atendimento Grade de atendimento Capacidade Transportadoras Veículos …" at bounding box center [463, 202] width 926 height 405
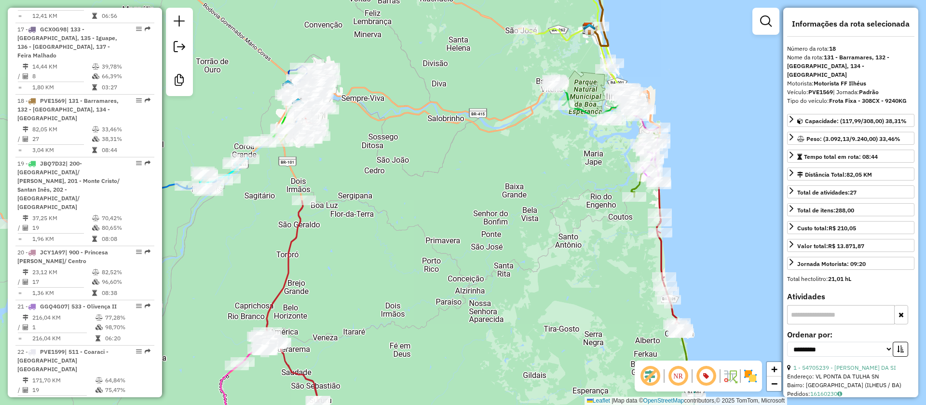
drag, startPoint x: 458, startPoint y: 176, endPoint x: 476, endPoint y: 177, distance: 18.4
click at [476, 177] on div "Janela de atendimento Grade de atendimento Capacidade Transportadoras Veículos …" at bounding box center [463, 202] width 926 height 405
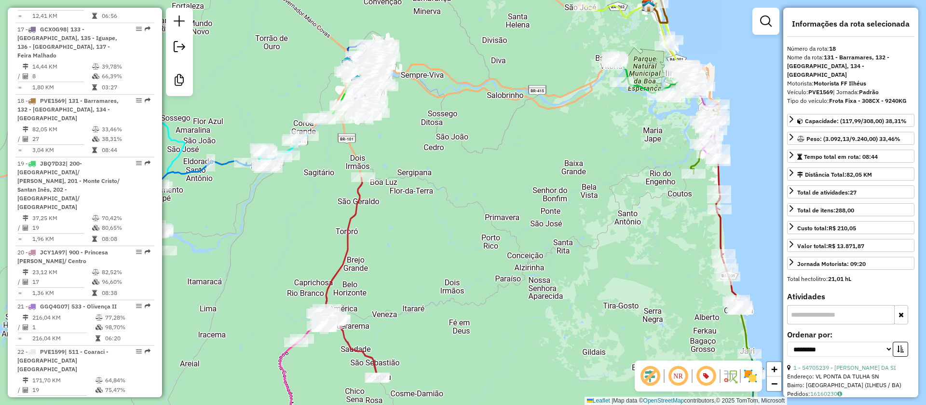
drag, startPoint x: 445, startPoint y: 207, endPoint x: 503, endPoint y: 184, distance: 62.8
click at [503, 184] on div "Janela de atendimento Grade de atendimento Capacidade Transportadoras Veículos …" at bounding box center [463, 202] width 926 height 405
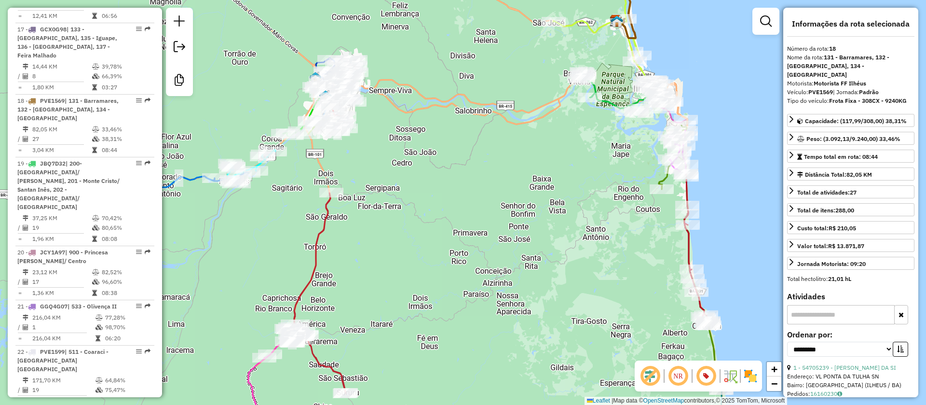
drag, startPoint x: 504, startPoint y: 166, endPoint x: 463, endPoint y: 173, distance: 41.1
click at [463, 173] on div "Janela de atendimento Grade de atendimento Capacidade Transportadoras Veículos …" at bounding box center [463, 202] width 926 height 405
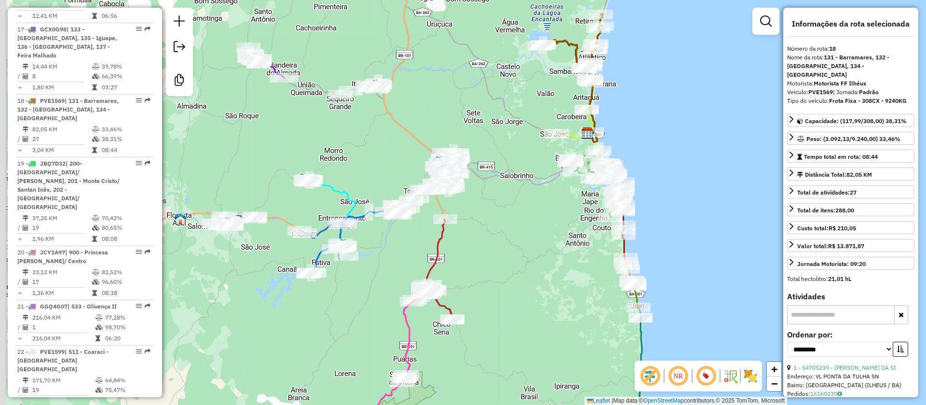
drag, startPoint x: 430, startPoint y: 104, endPoint x: 464, endPoint y: 123, distance: 39.5
click at [464, 123] on div "Janela de atendimento Grade de atendimento Capacidade Transportadoras Veículos …" at bounding box center [463, 202] width 926 height 405
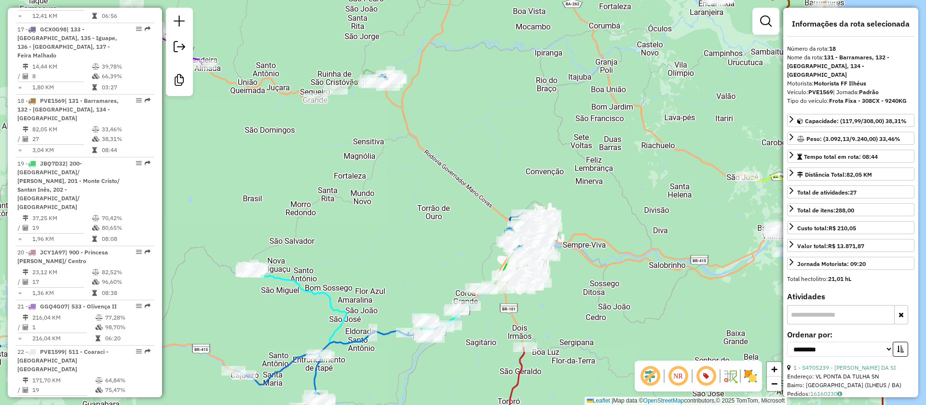
click at [351, 86] on icon at bounding box center [355, 83] width 80 height 28
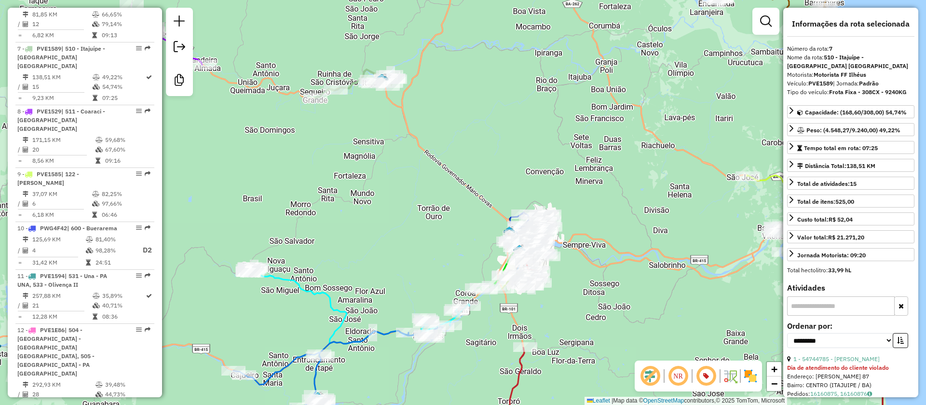
scroll to position [748, 0]
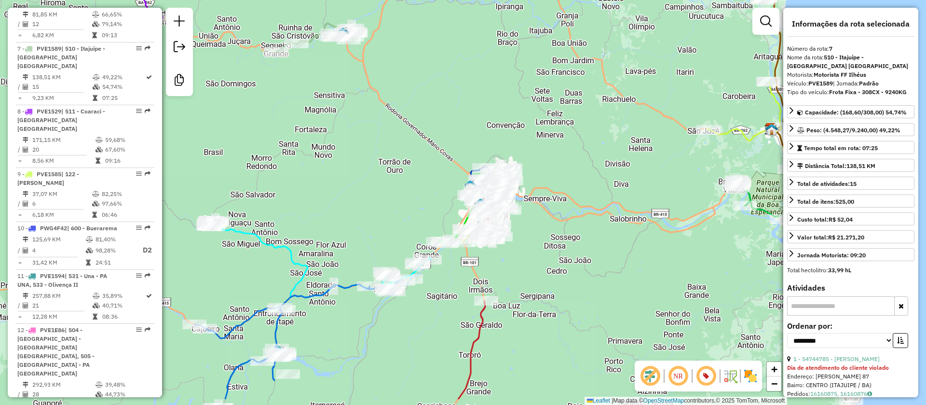
drag, startPoint x: 560, startPoint y: 180, endPoint x: 521, endPoint y: 134, distance: 60.6
click at [521, 134] on div "Janela de atendimento Grade de atendimento Capacidade Transportadoras Veículos …" at bounding box center [463, 202] width 926 height 405
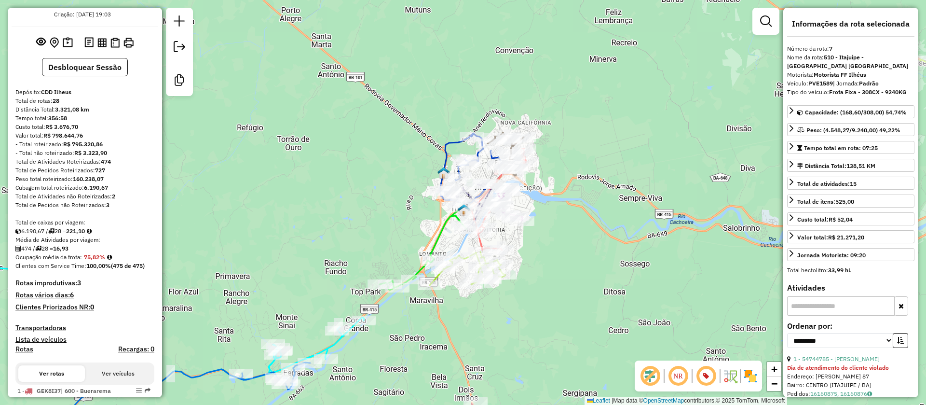
scroll to position [0, 0]
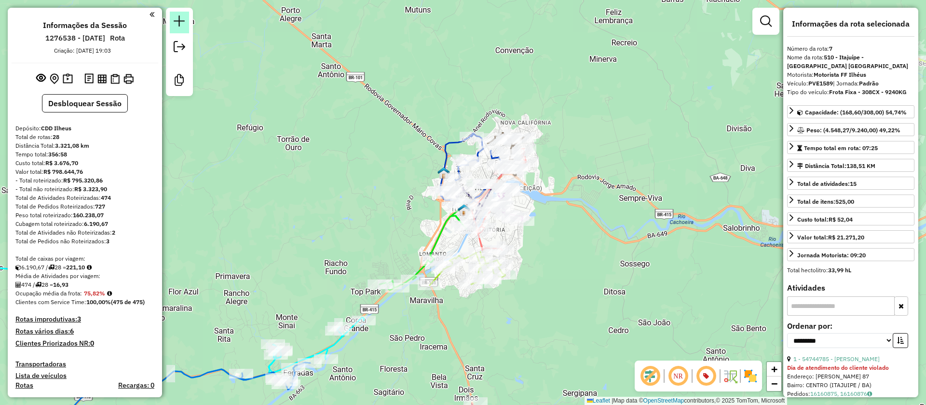
click at [179, 20] on em at bounding box center [180, 21] width 12 height 12
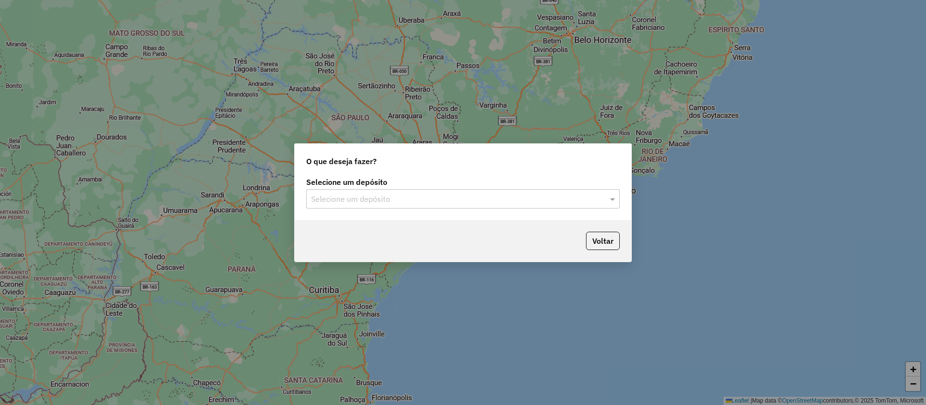
click at [410, 198] on input "text" at bounding box center [453, 199] width 285 height 12
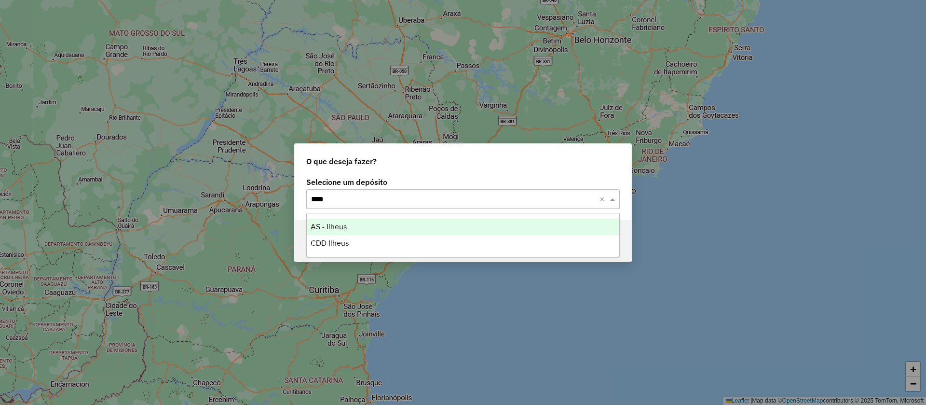
type input "*****"
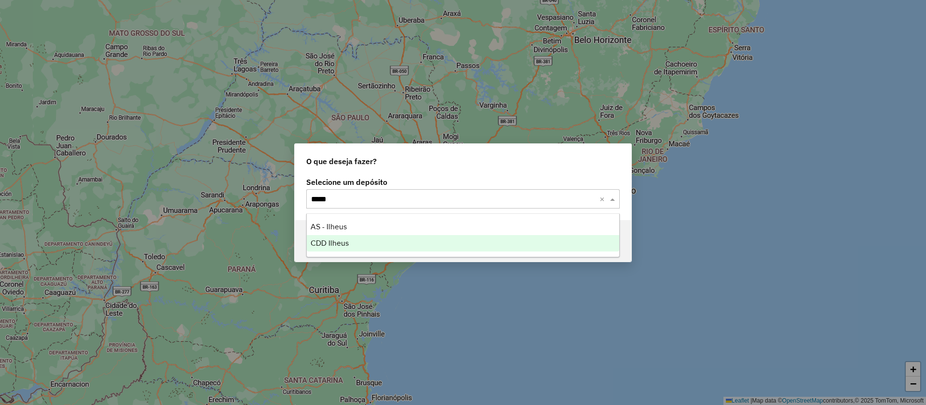
click at [340, 243] on span "CDD Ilheus" at bounding box center [330, 243] width 38 height 8
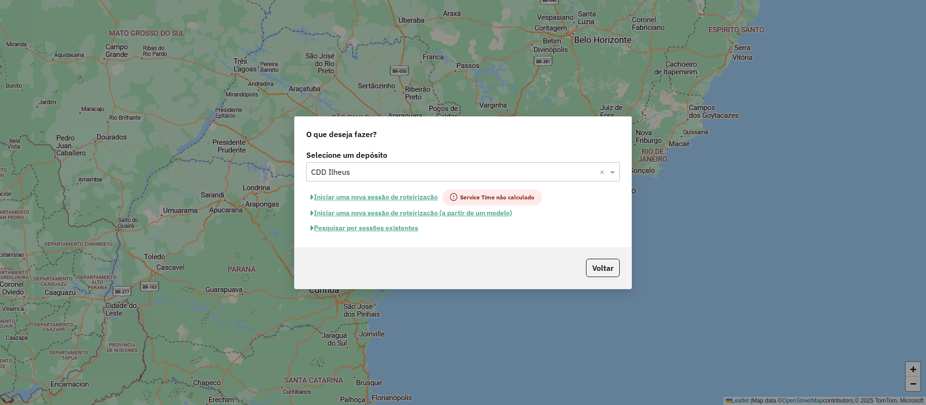
click at [395, 227] on button "Pesquisar por sessões existentes" at bounding box center [364, 227] width 116 height 15
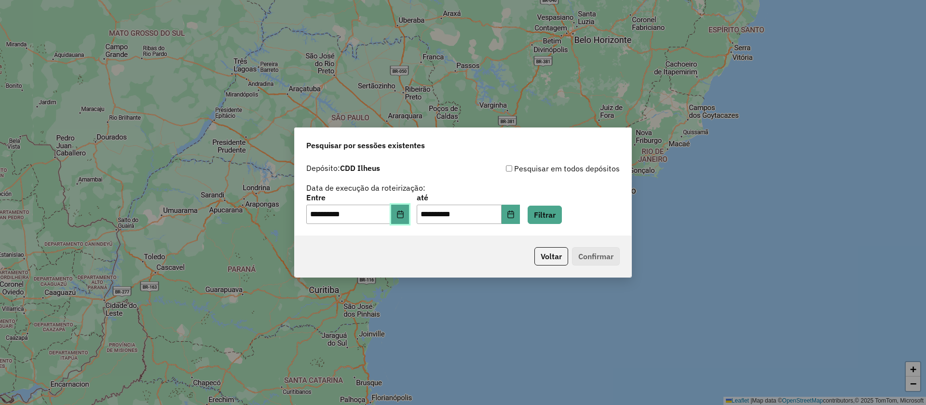
click at [404, 210] on icon "Choose Date" at bounding box center [400, 214] width 8 height 8
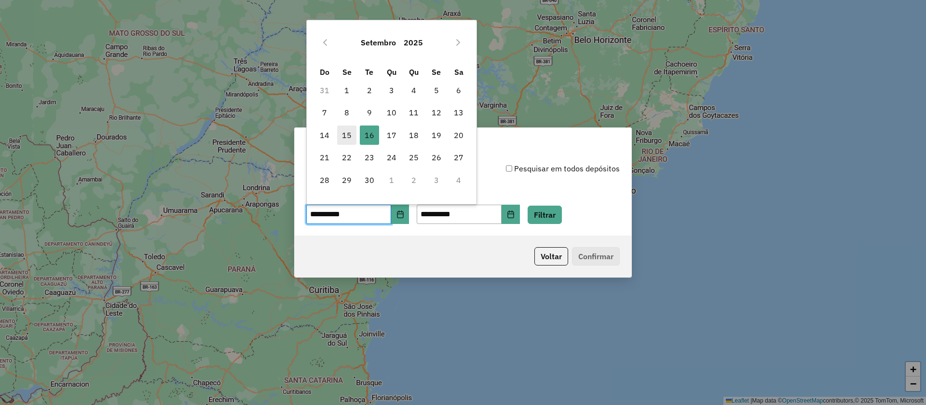
click at [348, 134] on span "15" at bounding box center [346, 134] width 19 height 19
type input "**********"
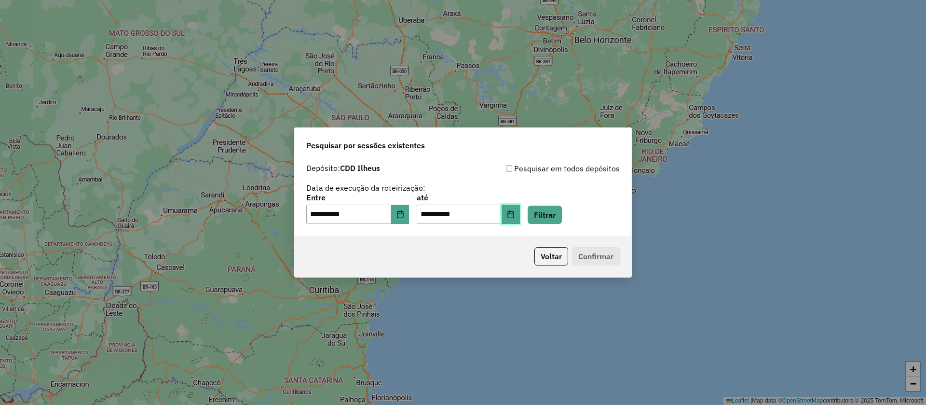
click at [520, 216] on button "Choose Date" at bounding box center [511, 213] width 18 height 19
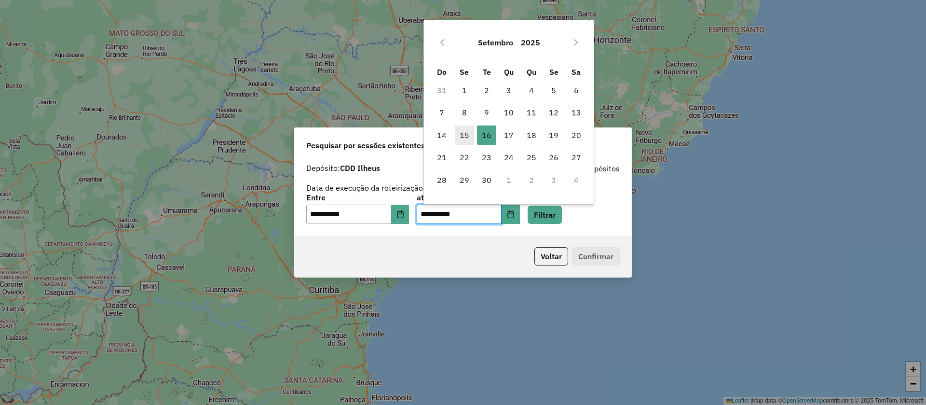
click at [464, 133] on span "15" at bounding box center [464, 134] width 19 height 19
type input "**********"
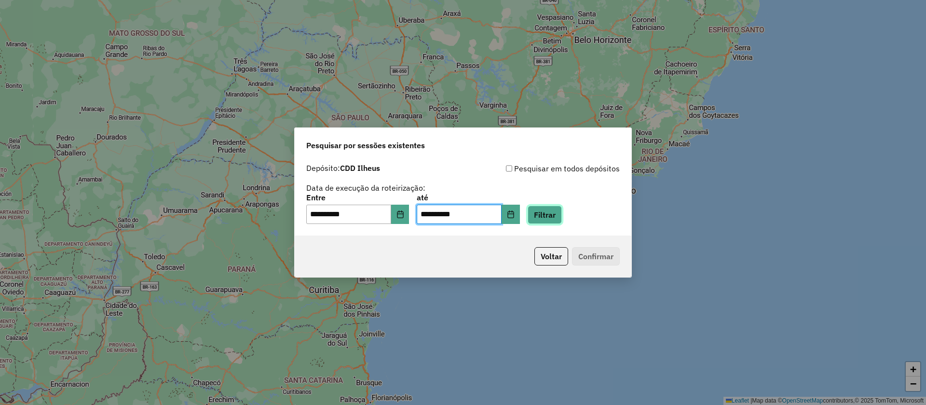
click at [562, 217] on button "Filtrar" at bounding box center [545, 214] width 34 height 18
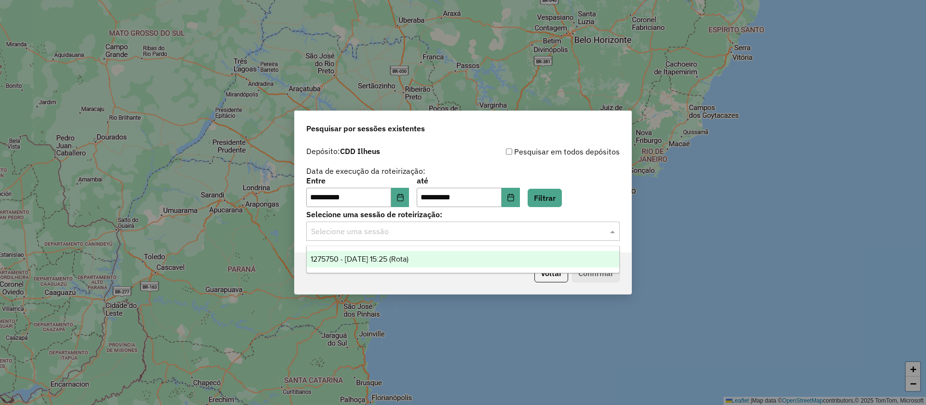
click at [403, 232] on input "text" at bounding box center [453, 232] width 285 height 12
click at [403, 261] on span "1275750 - 15/09/2025 15:25 (Rota)" at bounding box center [360, 259] width 98 height 8
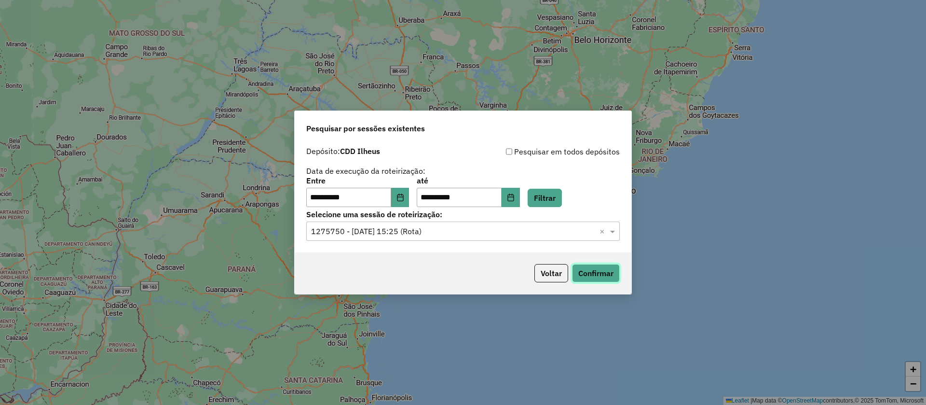
click at [602, 271] on button "Confirmar" at bounding box center [596, 273] width 48 height 18
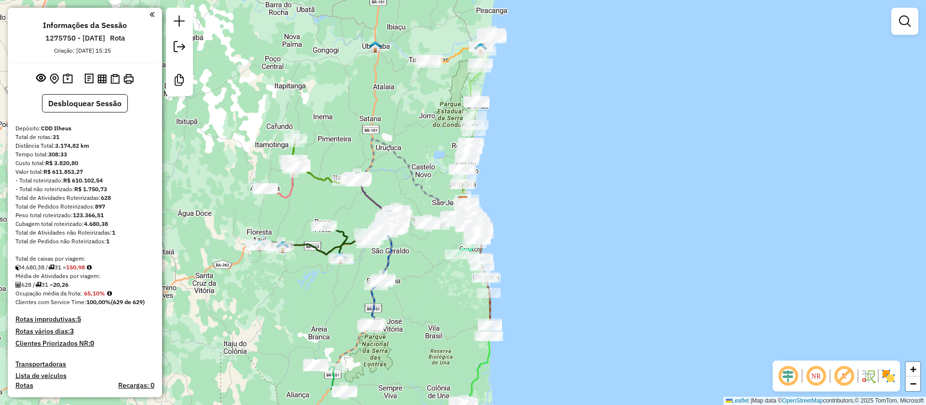
click at [846, 378] on em at bounding box center [843, 375] width 23 height 23
click at [787, 378] on em at bounding box center [787, 375] width 23 height 23
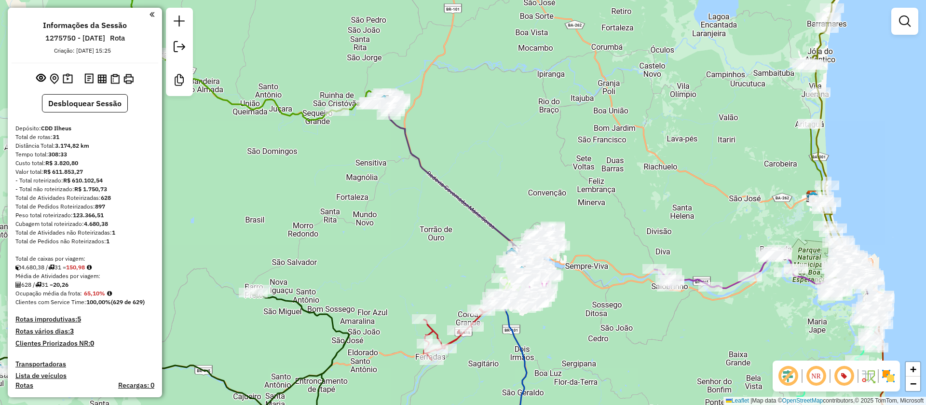
click at [436, 177] on icon at bounding box center [456, 185] width 135 height 171
select select "**********"
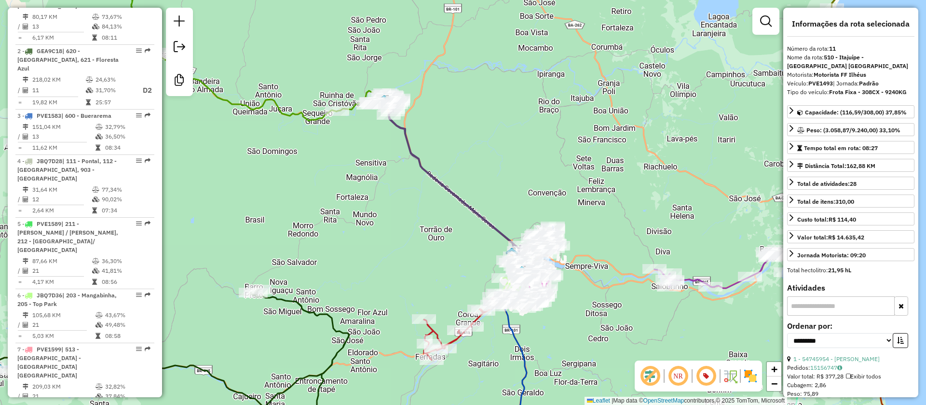
scroll to position [972, 0]
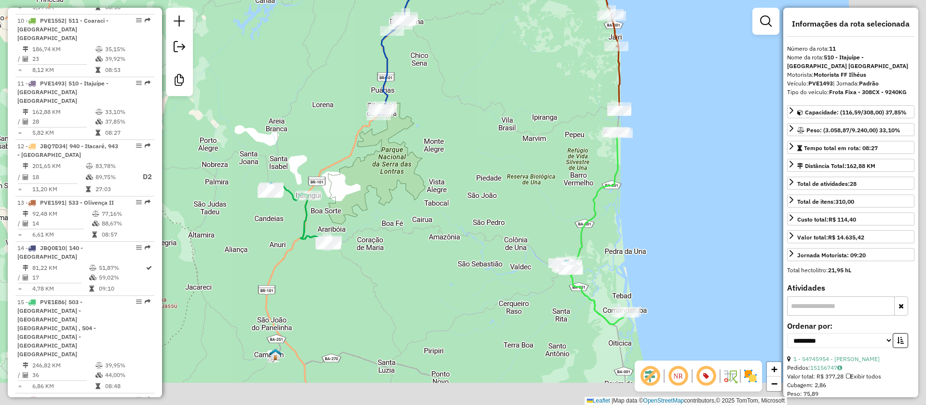
drag, startPoint x: 606, startPoint y: 270, endPoint x: 520, endPoint y: 221, distance: 98.5
click at [520, 221] on div "Janela de atendimento Grade de atendimento Capacidade Transportadoras Veículos …" at bounding box center [463, 202] width 926 height 405
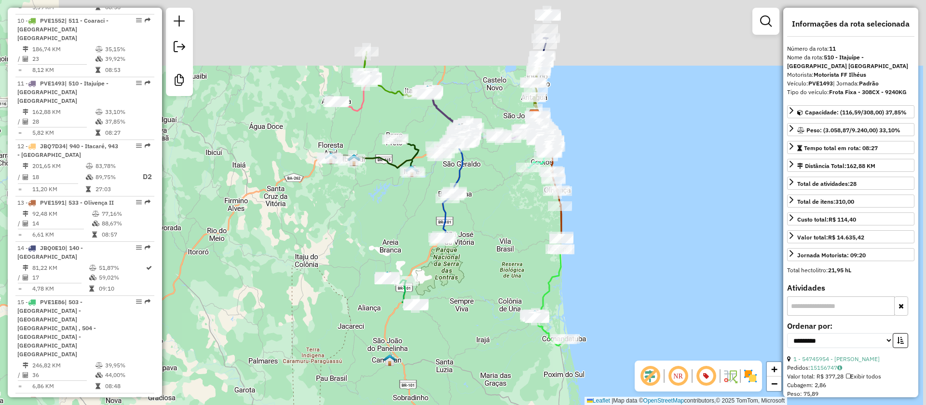
drag, startPoint x: 545, startPoint y: 126, endPoint x: 505, endPoint y: 204, distance: 87.8
click at [505, 204] on div "Janela de atendimento Grade de atendimento Capacidade Transportadoras Veículos …" at bounding box center [463, 202] width 926 height 405
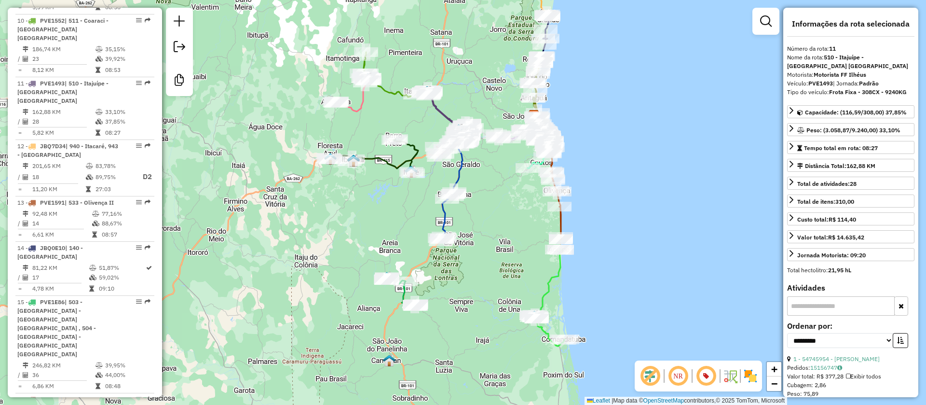
click at [462, 166] on icon at bounding box center [452, 190] width 22 height 101
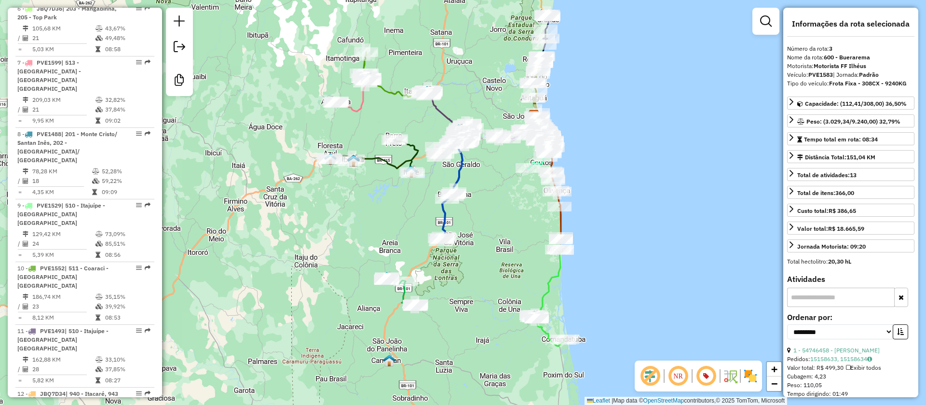
scroll to position [523, 0]
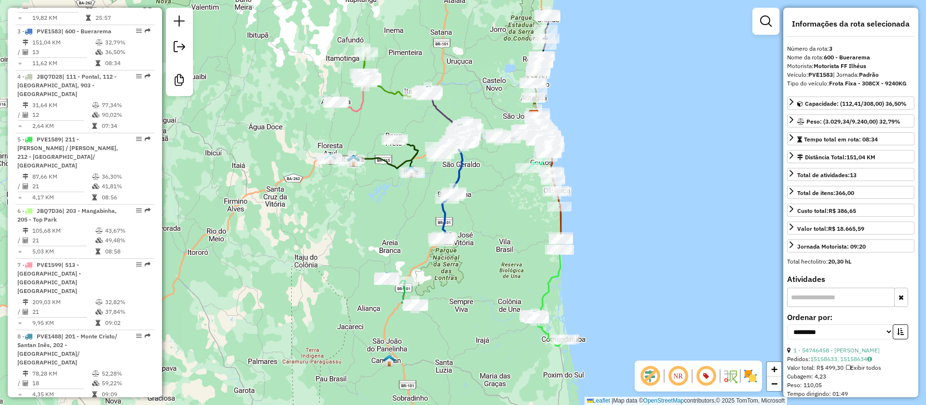
click at [413, 158] on icon at bounding box center [373, 156] width 90 height 34
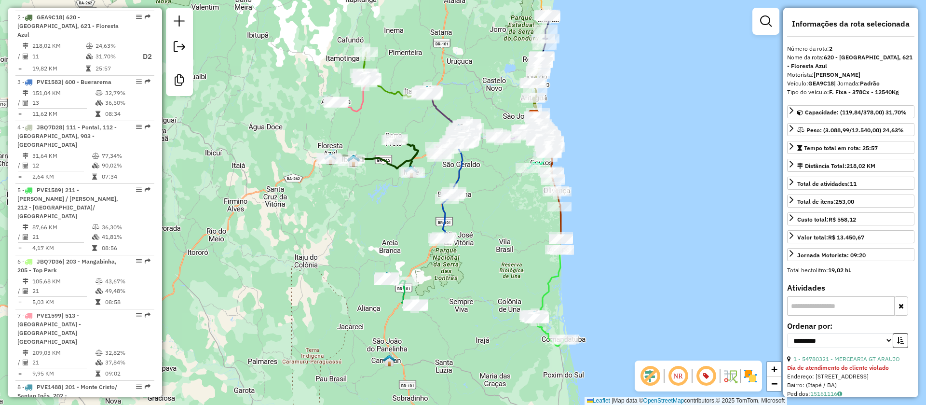
scroll to position [467, 0]
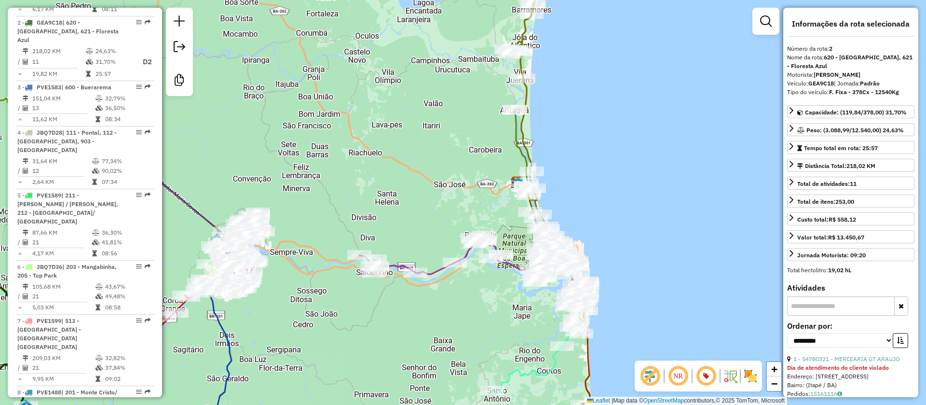
click at [526, 92] on icon at bounding box center [526, 97] width 41 height 263
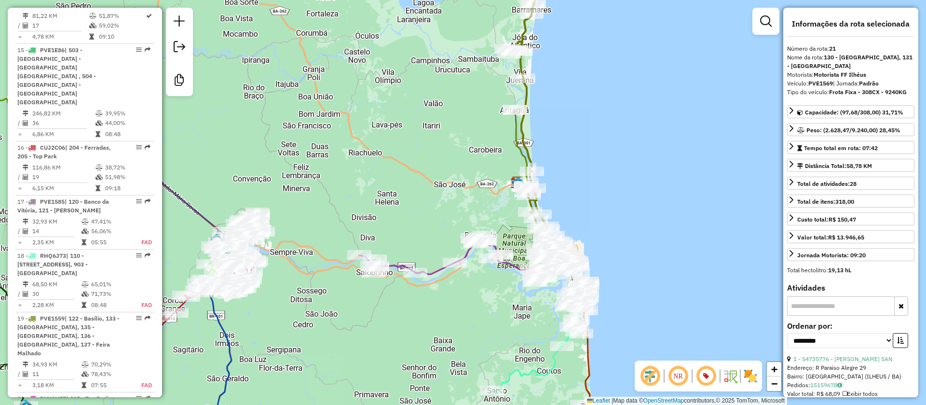
scroll to position [1550, 0]
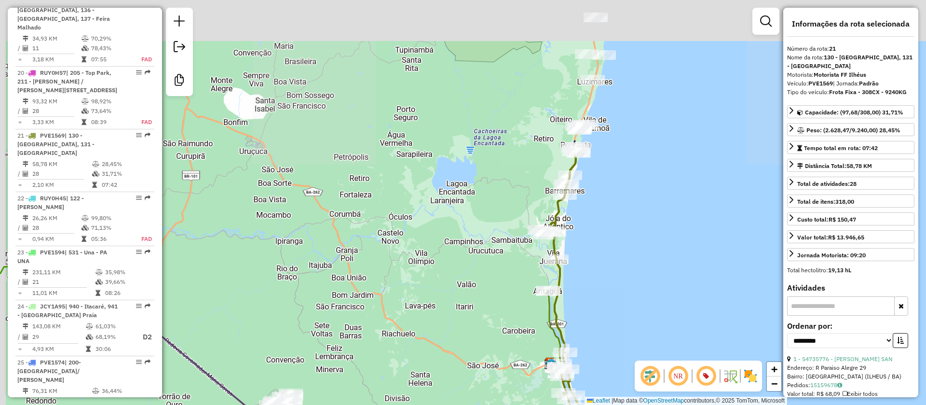
drag, startPoint x: 574, startPoint y: 133, endPoint x: 606, endPoint y: 315, distance: 185.1
click at [609, 322] on div "Janela de atendimento Grade de atendimento Capacidade Transportadoras Veículos …" at bounding box center [463, 202] width 926 height 405
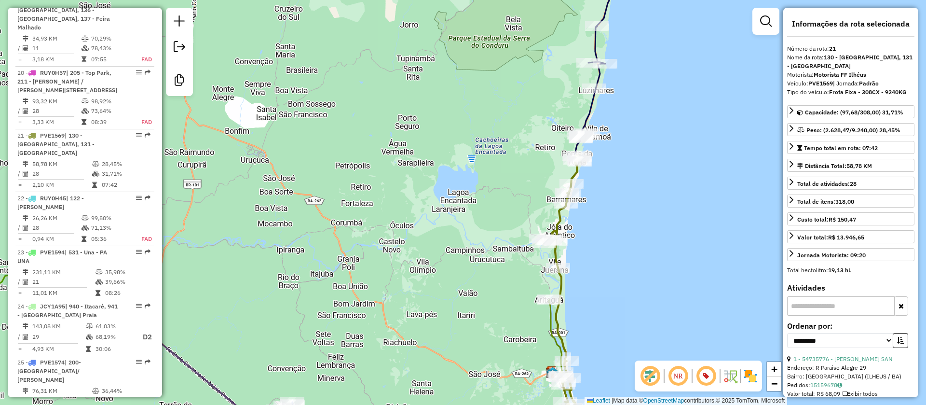
click at [589, 107] on icon at bounding box center [593, 63] width 39 height 188
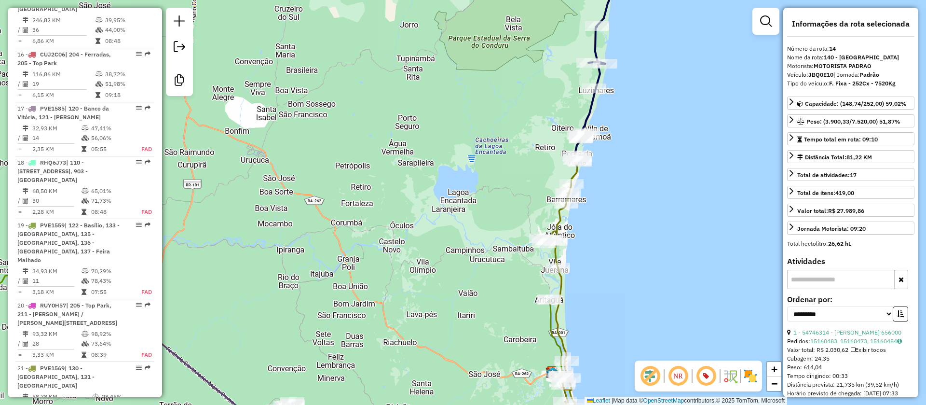
scroll to position [1128, 0]
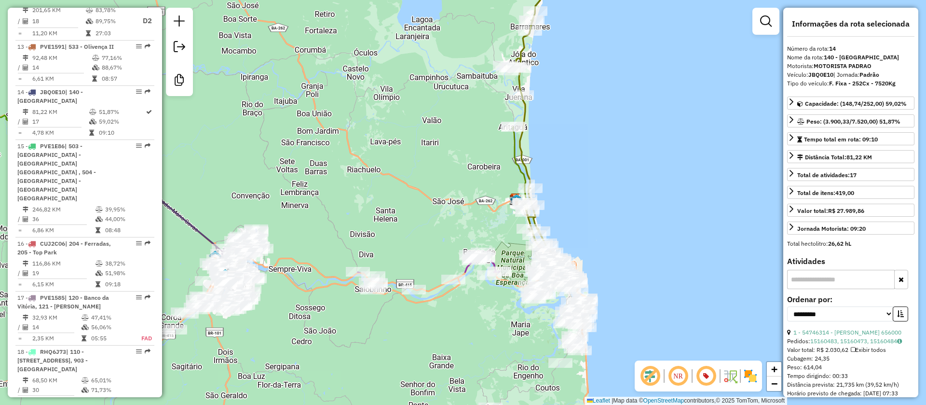
drag, startPoint x: 643, startPoint y: 229, endPoint x: 555, endPoint y: 93, distance: 162.4
click at [605, 51] on div "Janela de atendimento Grade de atendimento Capacidade Transportadoras Veículos …" at bounding box center [463, 202] width 926 height 405
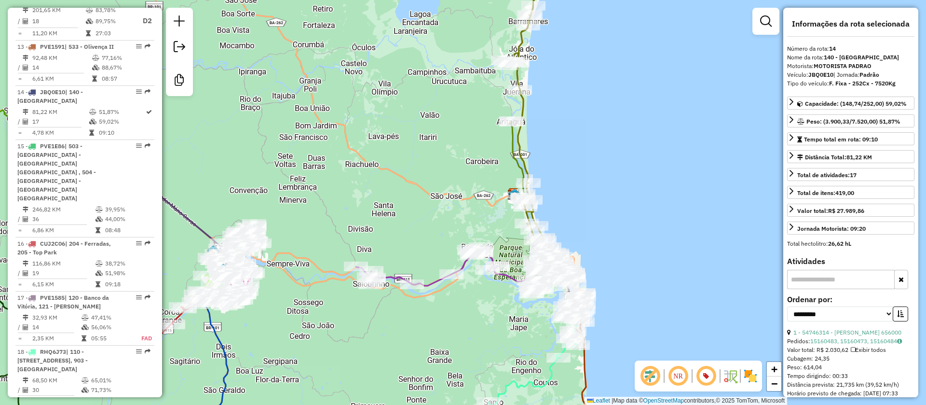
click at [519, 75] on icon at bounding box center [523, 108] width 41 height 263
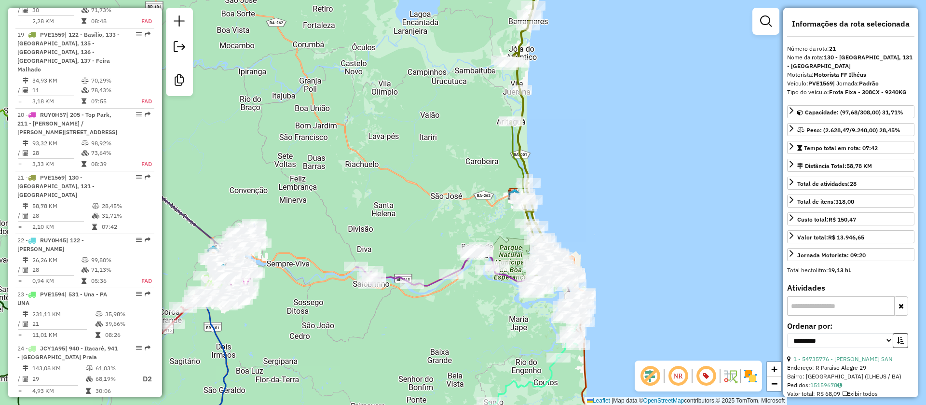
scroll to position [1550, 0]
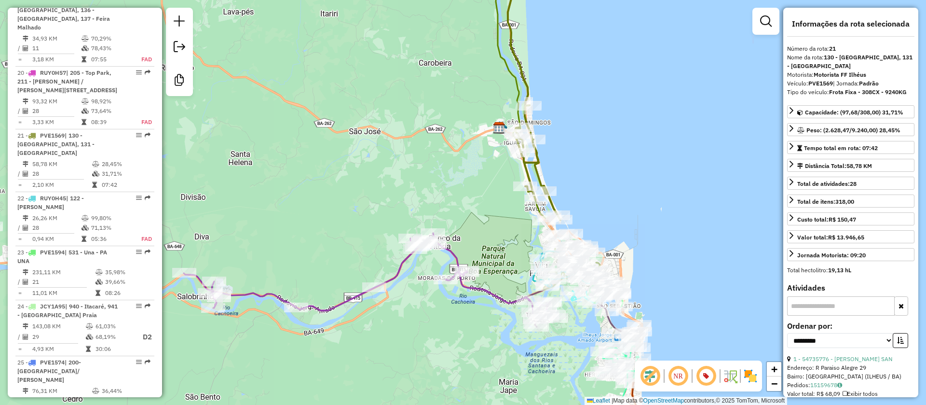
drag, startPoint x: 602, startPoint y: 89, endPoint x: 599, endPoint y: 212, distance: 123.5
click at [616, 245] on div "Janela de atendimento Grade de atendimento Capacidade Transportadoras Veículos …" at bounding box center [463, 202] width 926 height 405
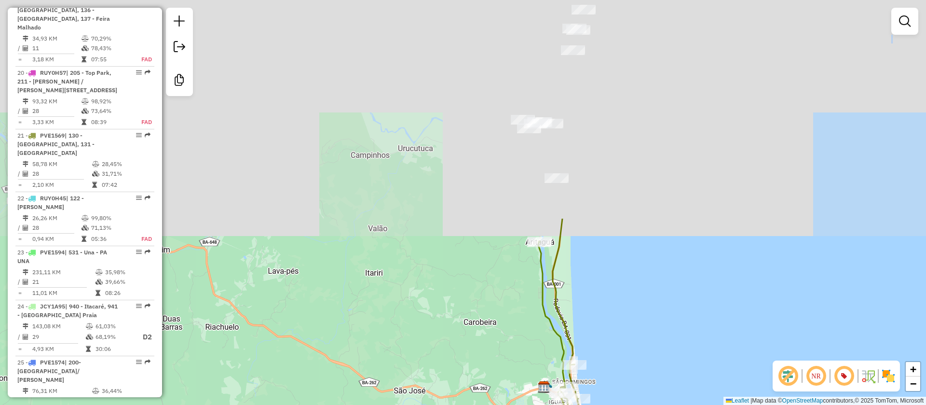
drag, startPoint x: 576, startPoint y: 143, endPoint x: 595, endPoint y: 381, distance: 239.0
click at [621, 404] on html "Aguarde... Pop-up bloqueado! Seu navegador bloqueou automáticamente a abertura …" at bounding box center [463, 202] width 926 height 405
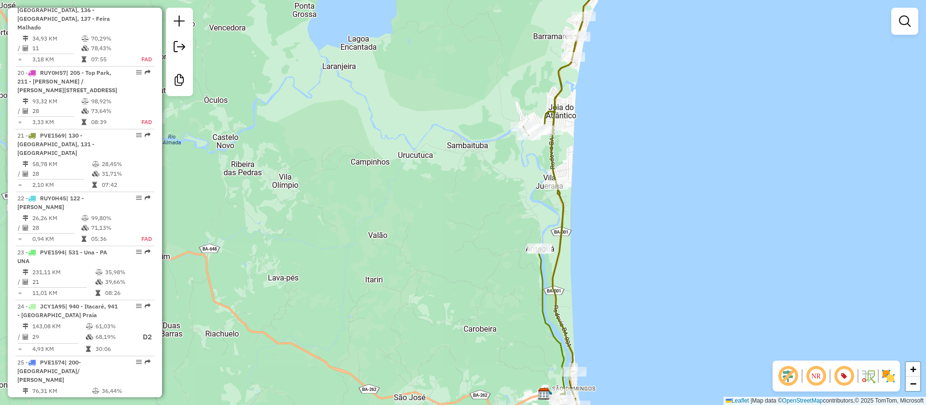
click at [558, 101] on icon at bounding box center [562, 202] width 78 height 485
select select "**********"
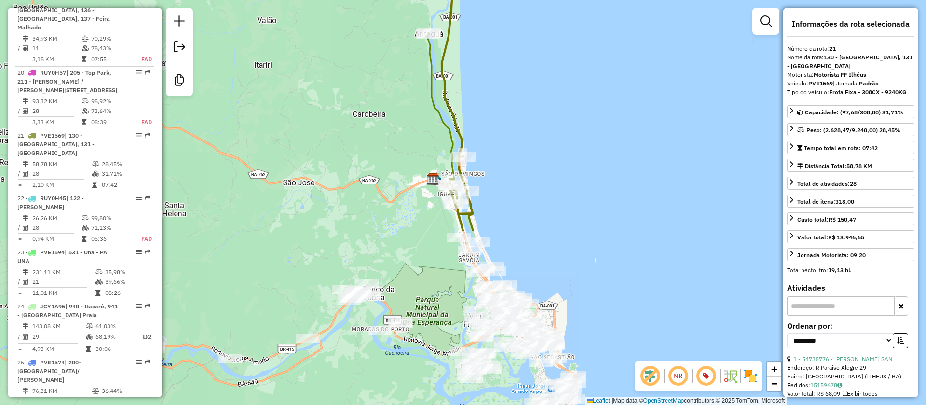
drag, startPoint x: 583, startPoint y: 191, endPoint x: 448, endPoint y: -88, distance: 310.2
click at [448, 0] on html "Aguarde... Pop-up bloqueado! Seu navegador bloqueou automáticamente a abertura …" at bounding box center [463, 202] width 926 height 405
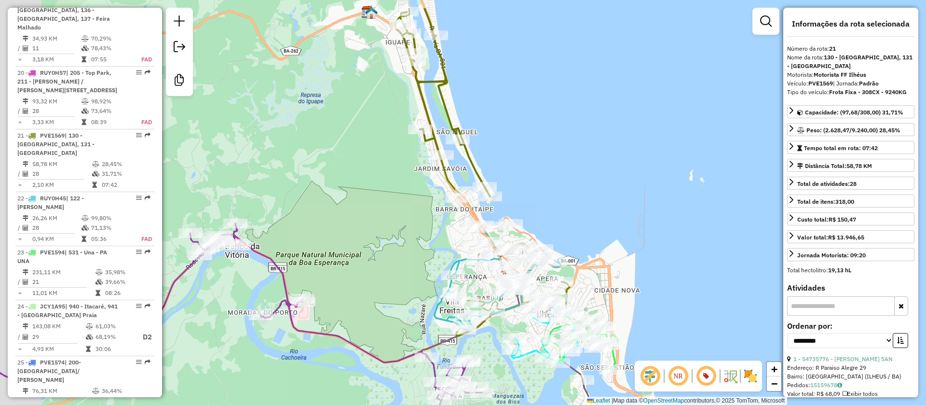
drag, startPoint x: 524, startPoint y: 115, endPoint x: 557, endPoint y: 158, distance: 54.0
click at [557, 158] on div "Janela de atendimento Grade de atendimento Capacidade Transportadoras Veículos …" at bounding box center [463, 202] width 926 height 405
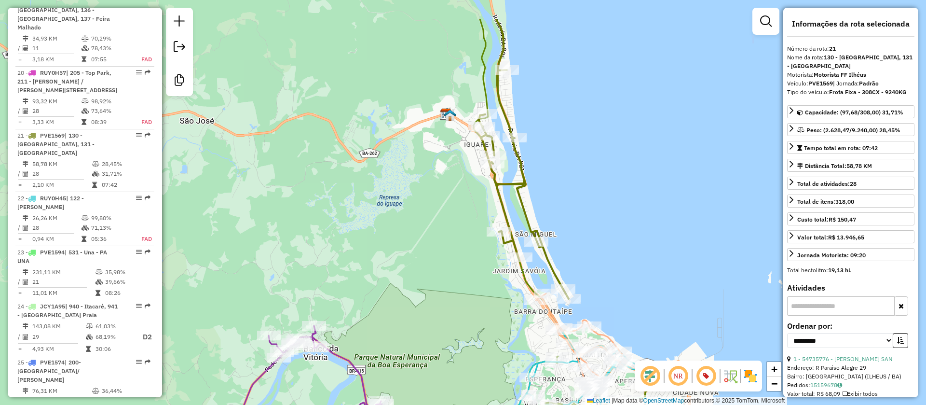
drag, startPoint x: 536, startPoint y: 144, endPoint x: 582, endPoint y: 204, distance: 75.0
click at [582, 204] on div "Janela de atendimento Grade de atendimento Capacidade Transportadoras Veículos …" at bounding box center [463, 202] width 926 height 405
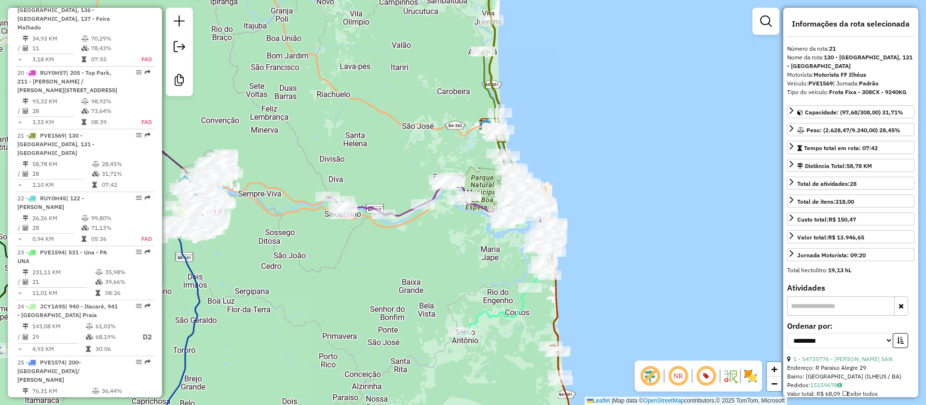
click at [578, 156] on div "Janela de atendimento Grade de atendimento Capacidade Transportadoras Veículos …" at bounding box center [463, 202] width 926 height 405
click at [464, 240] on div "Janela de atendimento Grade de atendimento Capacidade Transportadoras Veículos …" at bounding box center [463, 202] width 926 height 405
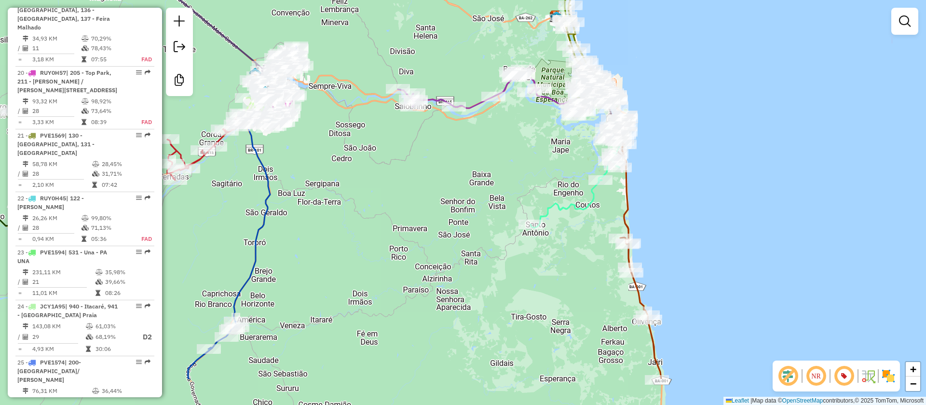
drag, startPoint x: 678, startPoint y: 273, endPoint x: 675, endPoint y: 207, distance: 66.6
click at [675, 207] on div "Janela de atendimento Grade de atendimento Capacidade Transportadoras Veículos …" at bounding box center [463, 202] width 926 height 405
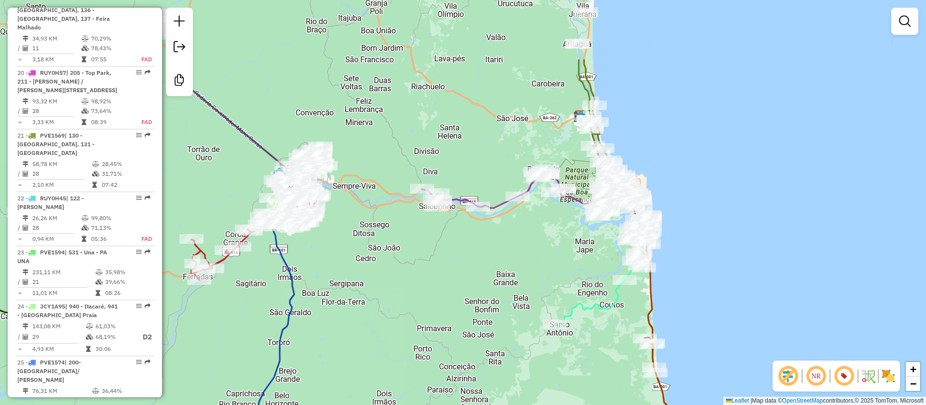
drag, startPoint x: 474, startPoint y: 161, endPoint x: 511, endPoint y: 299, distance: 142.5
click at [506, 331] on div "Janela de atendimento Grade de atendimento Capacidade Transportadoras Veículos …" at bounding box center [463, 202] width 926 height 405
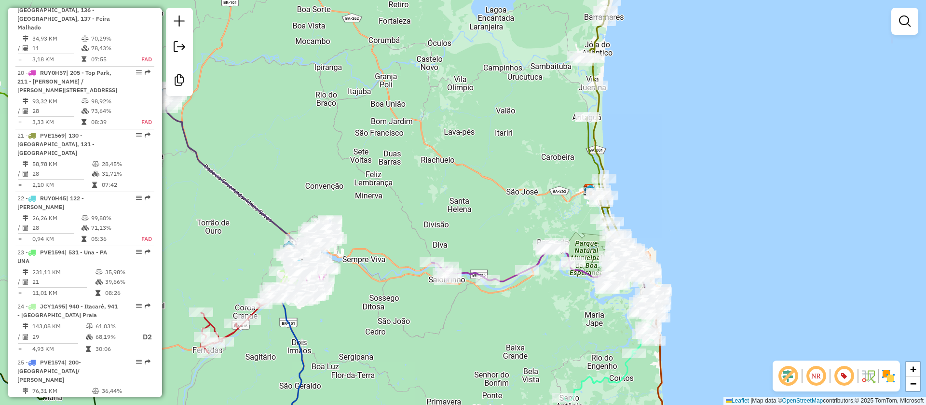
drag, startPoint x: 666, startPoint y: 57, endPoint x: 654, endPoint y: 133, distance: 77.1
click at [665, 150] on div "Janela de atendimento Grade de atendimento Capacidade Transportadoras Veículos …" at bounding box center [463, 202] width 926 height 405
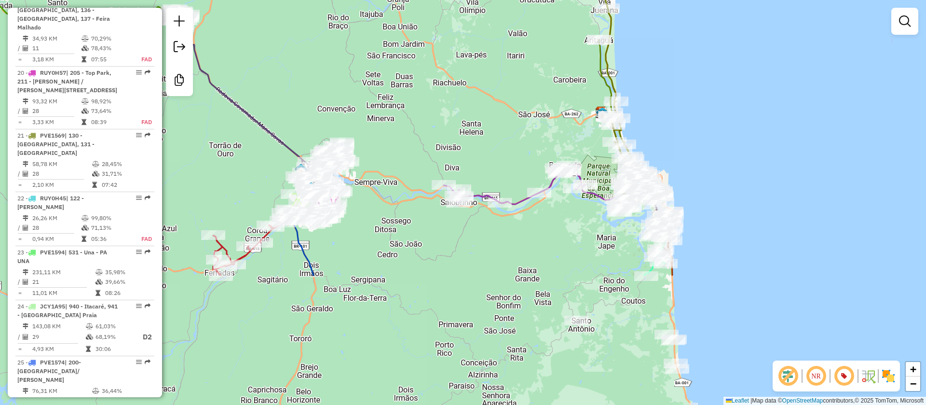
drag, startPoint x: 669, startPoint y: 212, endPoint x: 687, endPoint y: 28, distance: 185.1
click at [685, 35] on div "Janela de atendimento Grade de atendimento Capacidade Transportadoras Veículos …" at bounding box center [463, 202] width 926 height 405
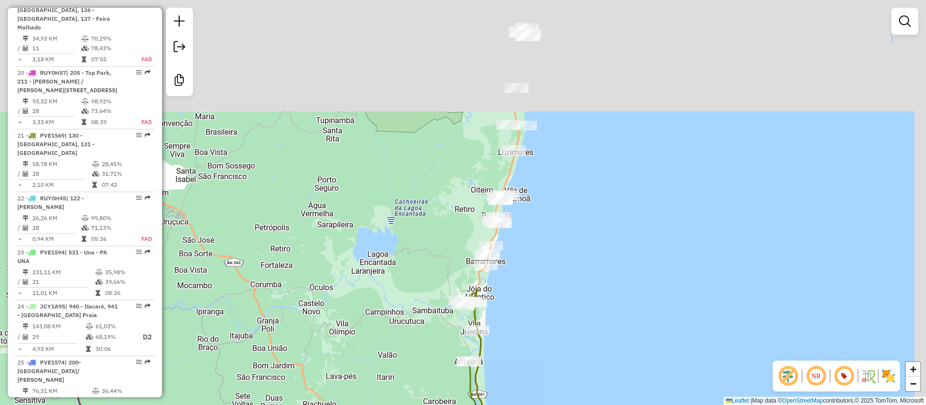
drag, startPoint x: 488, startPoint y: 77, endPoint x: 405, endPoint y: 346, distance: 281.8
click at [355, 404] on html "Aguarde... Pop-up bloqueado! Seu navegador bloqueou automáticamente a abertura …" at bounding box center [463, 202] width 926 height 405
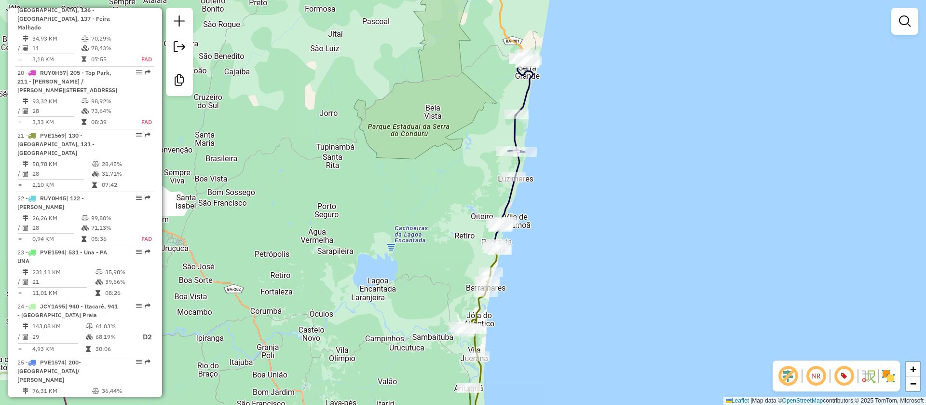
drag, startPoint x: 624, startPoint y: 184, endPoint x: 636, endPoint y: 281, distance: 97.7
click at [641, 288] on div "Janela de atendimento Grade de atendimento Capacidade Transportadoras Veículos …" at bounding box center [463, 202] width 926 height 405
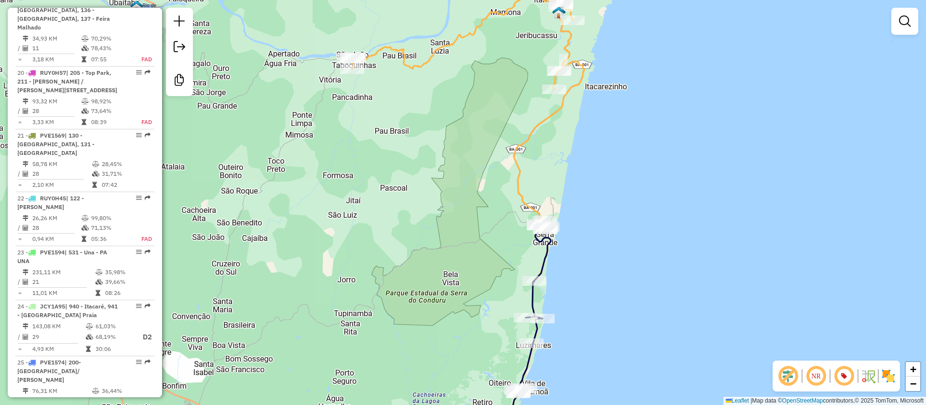
click at [534, 123] on icon at bounding box center [474, 98] width 246 height 262
select select "**********"
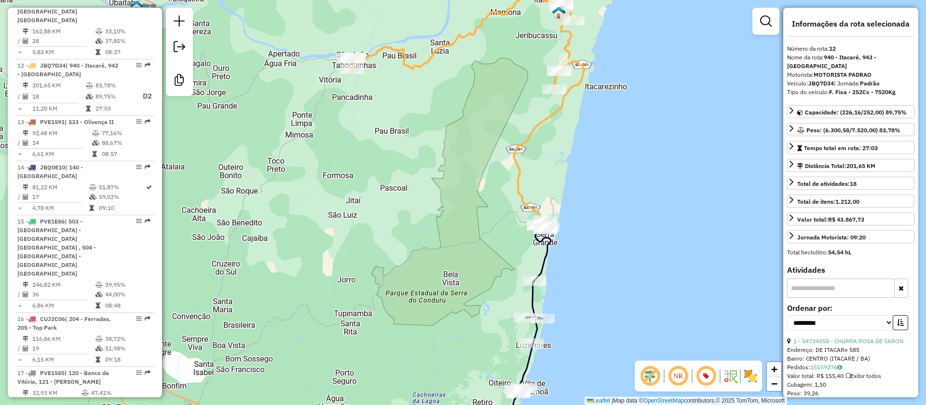
scroll to position [1026, 0]
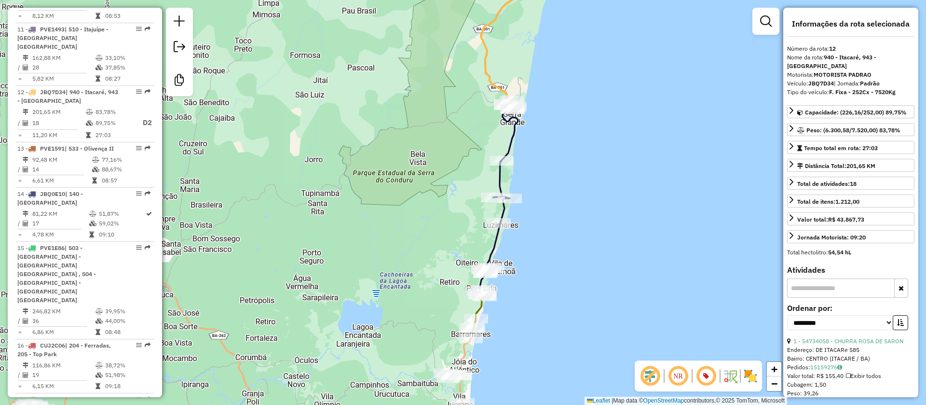
drag, startPoint x: 587, startPoint y: 272, endPoint x: 555, endPoint y: 152, distance: 124.5
click at [555, 152] on div "Janela de atendimento Grade de atendimento Capacidade Transportadoras Veículos …" at bounding box center [463, 202] width 926 height 405
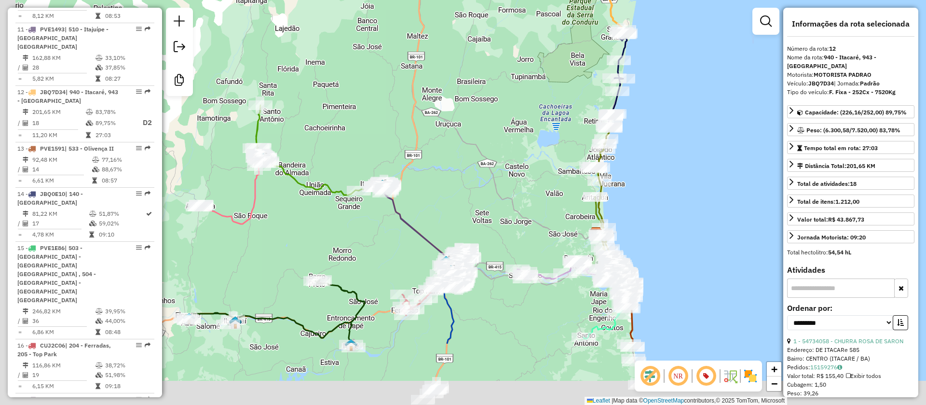
drag, startPoint x: 361, startPoint y: 150, endPoint x: 453, endPoint y: -8, distance: 183.1
click at [453, 0] on html "Aguarde... Pop-up bloqueado! Seu navegador bloqueou automáticamente a abertura …" at bounding box center [463, 202] width 926 height 405
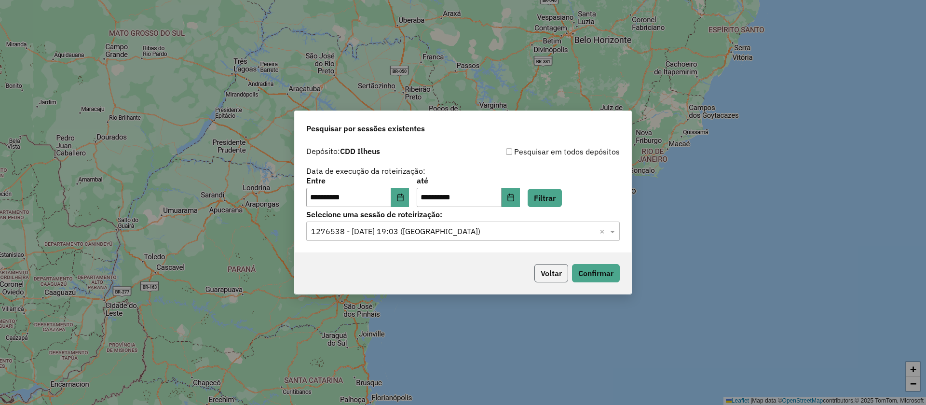
click at [553, 265] on button "Voltar" at bounding box center [551, 273] width 34 height 18
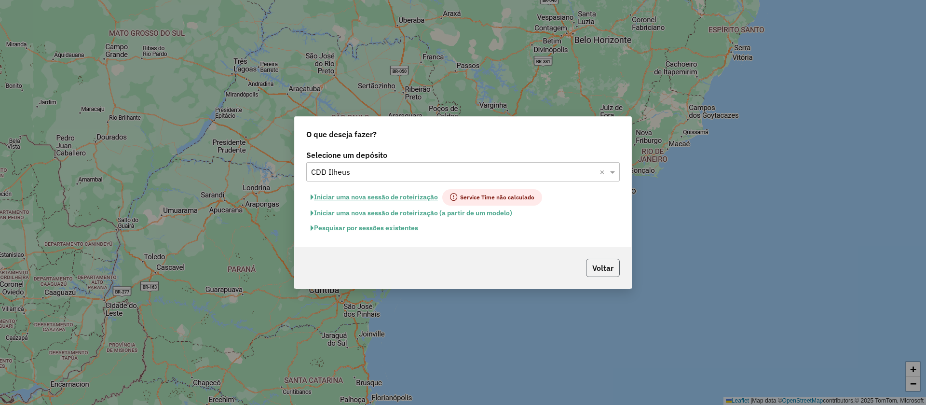
click at [602, 268] on button "Voltar" at bounding box center [603, 268] width 34 height 18
